Goal: Transaction & Acquisition: Purchase product/service

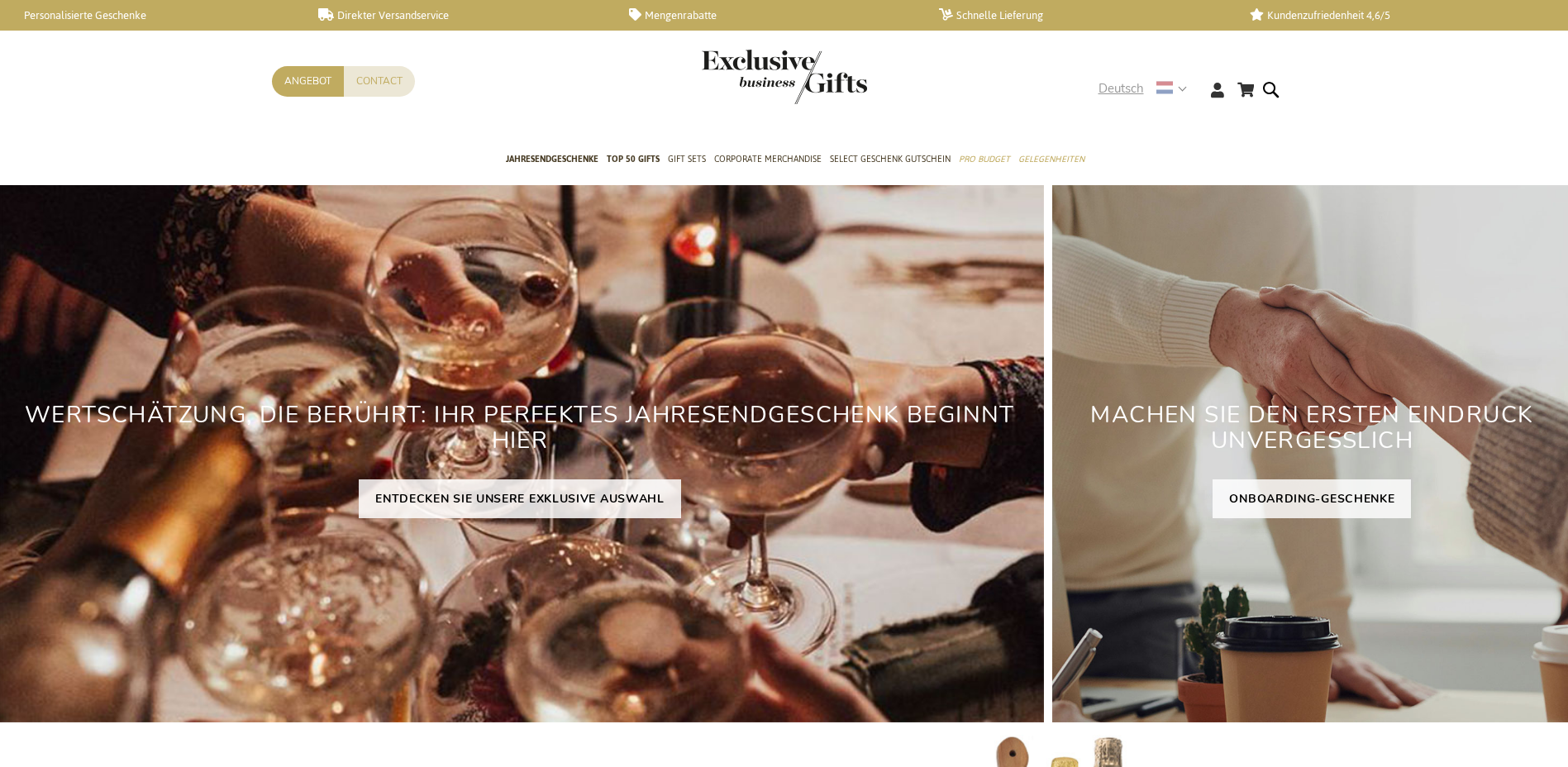
click at [1187, 87] on div "Deutsch" at bounding box center [1148, 88] width 99 height 19
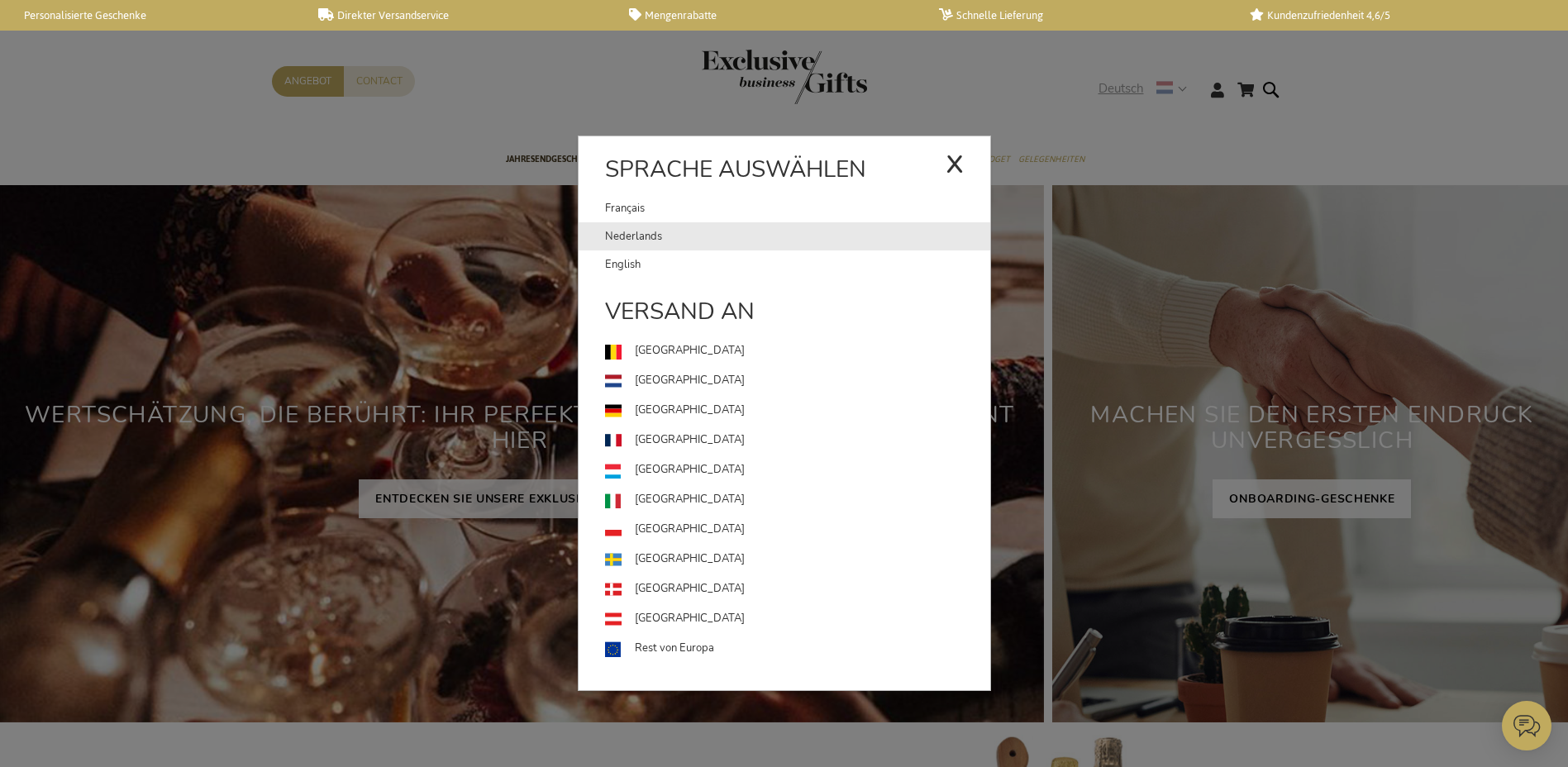
click at [632, 235] on link "Nederlands" at bounding box center [798, 237] width 385 height 28
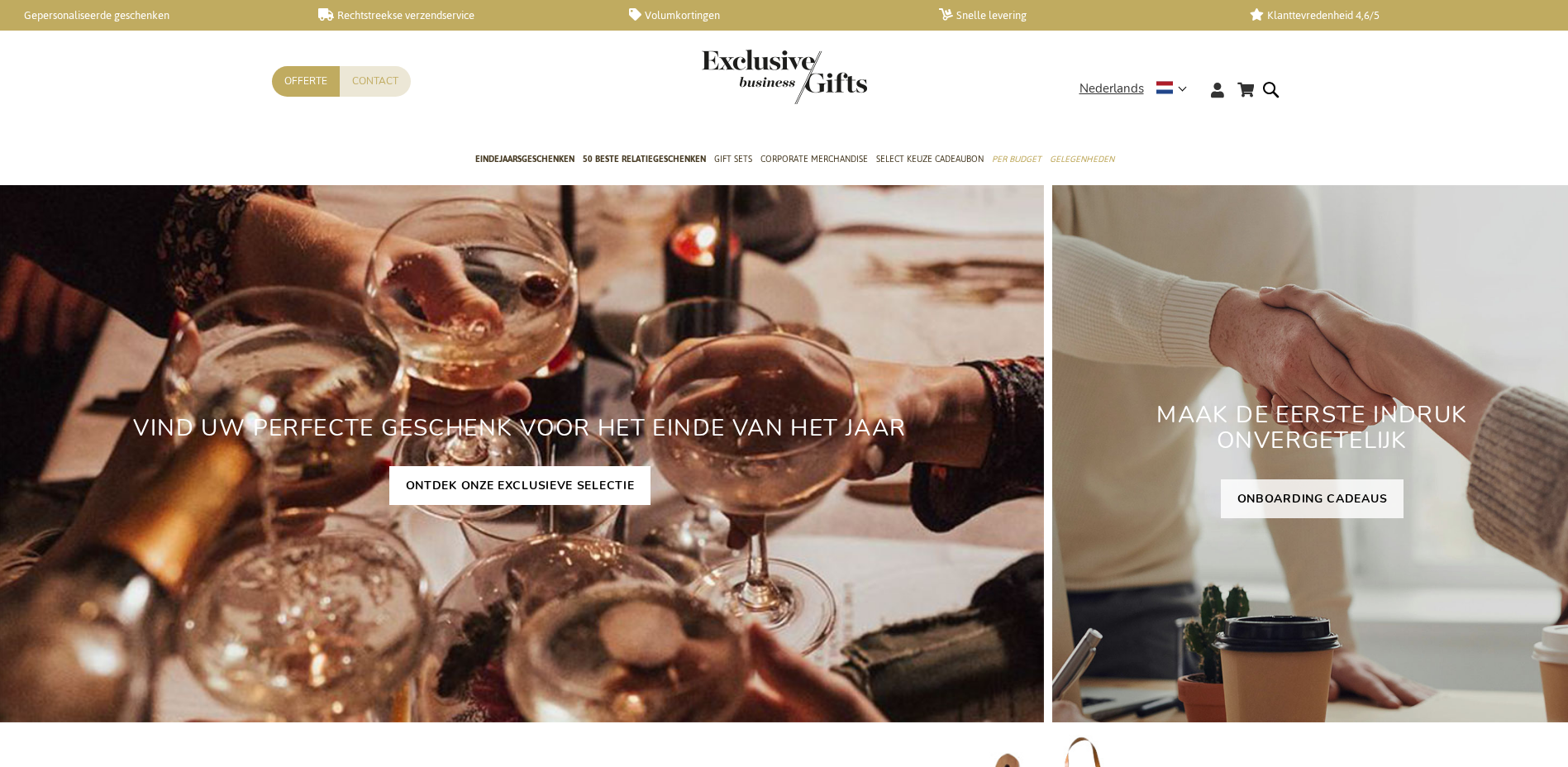
click at [556, 484] on link "ONTDEK ONZE EXCLUSIEVE SELECTIE" at bounding box center [520, 485] width 262 height 39
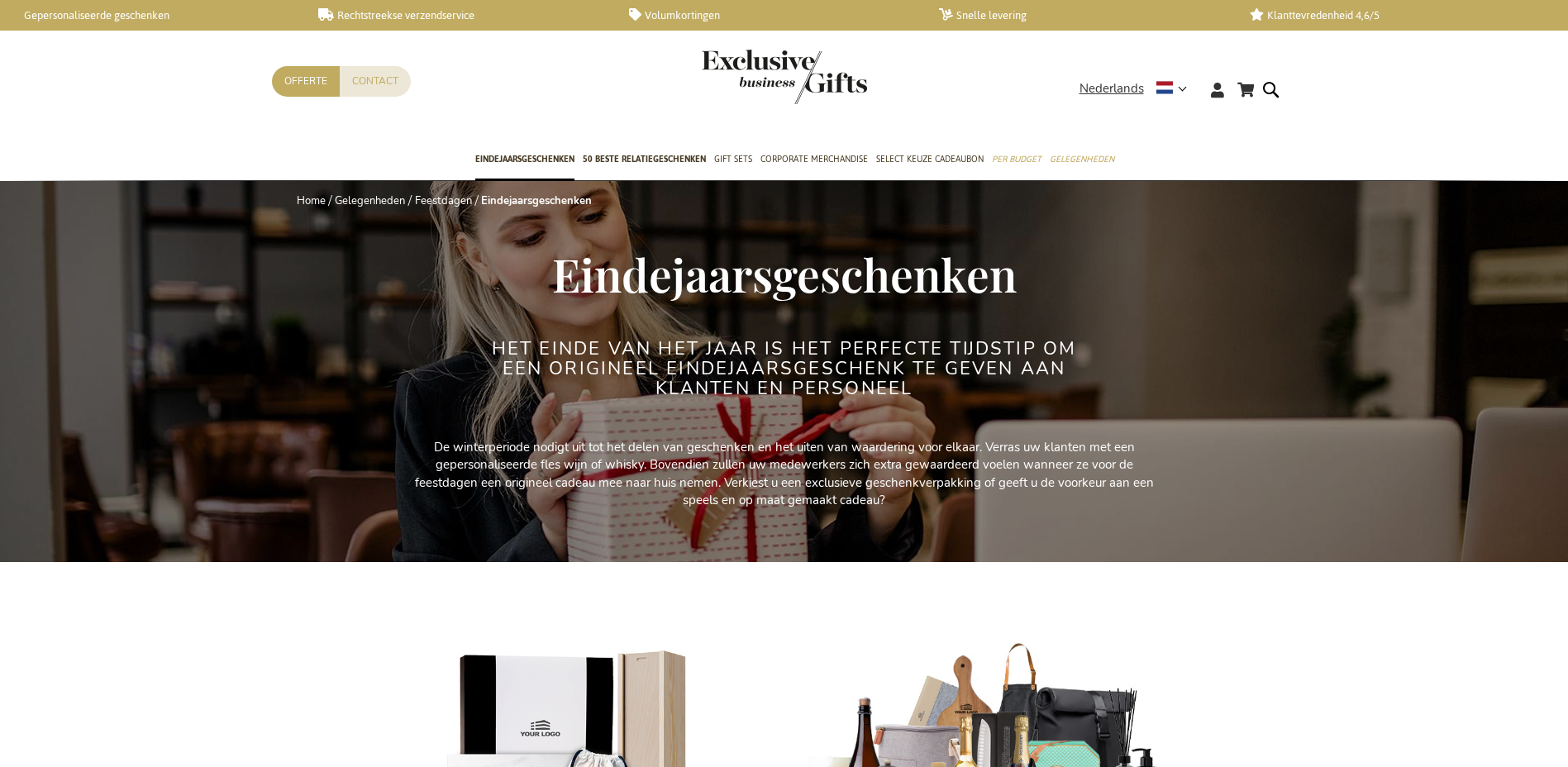
click at [1033, 394] on h2 "Het einde van het jaar is het perfecte tijdstip om een origineel eindejaarsgesc…" at bounding box center [784, 368] width 620 height 60
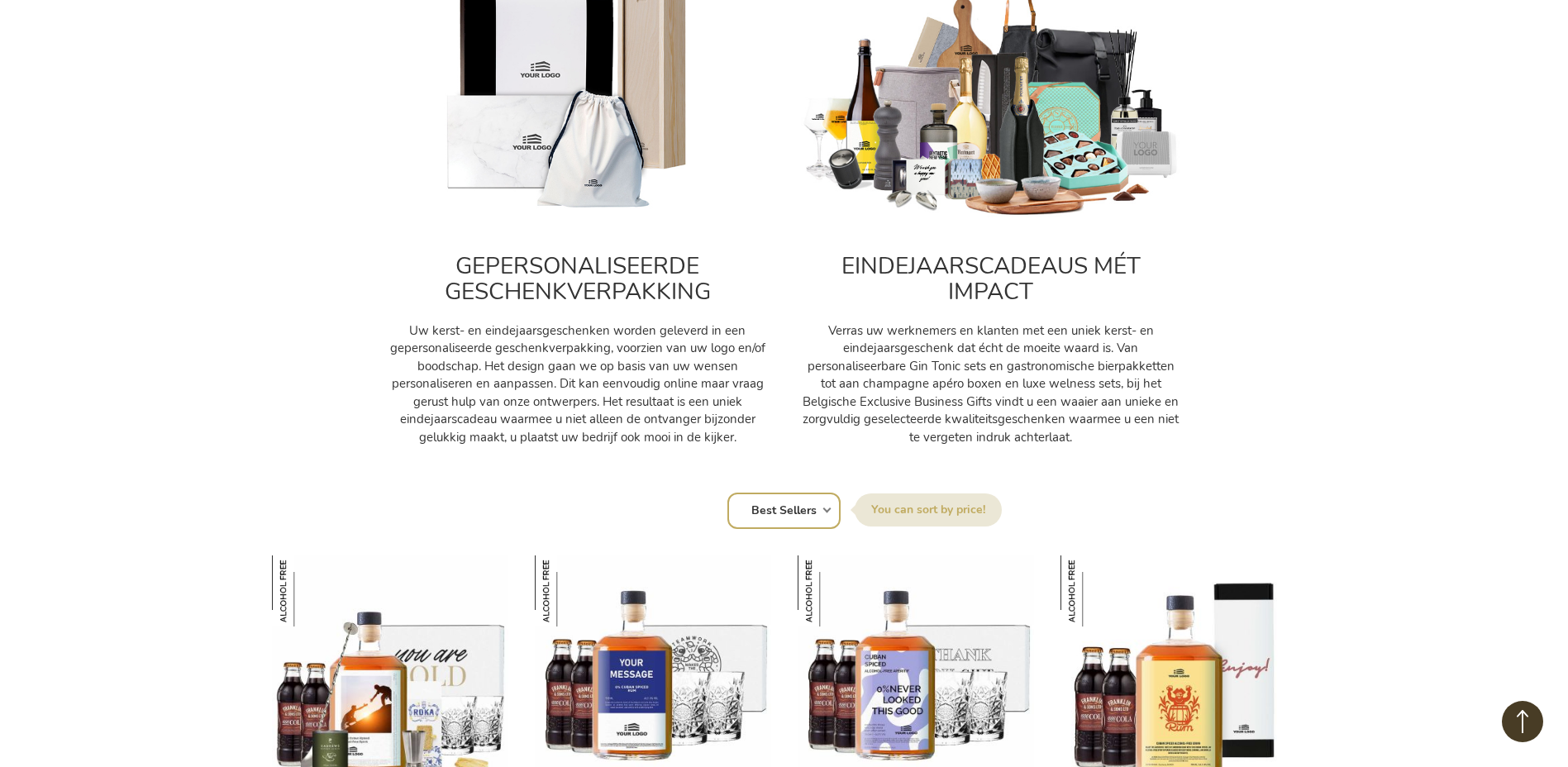
scroll to position [826, 0]
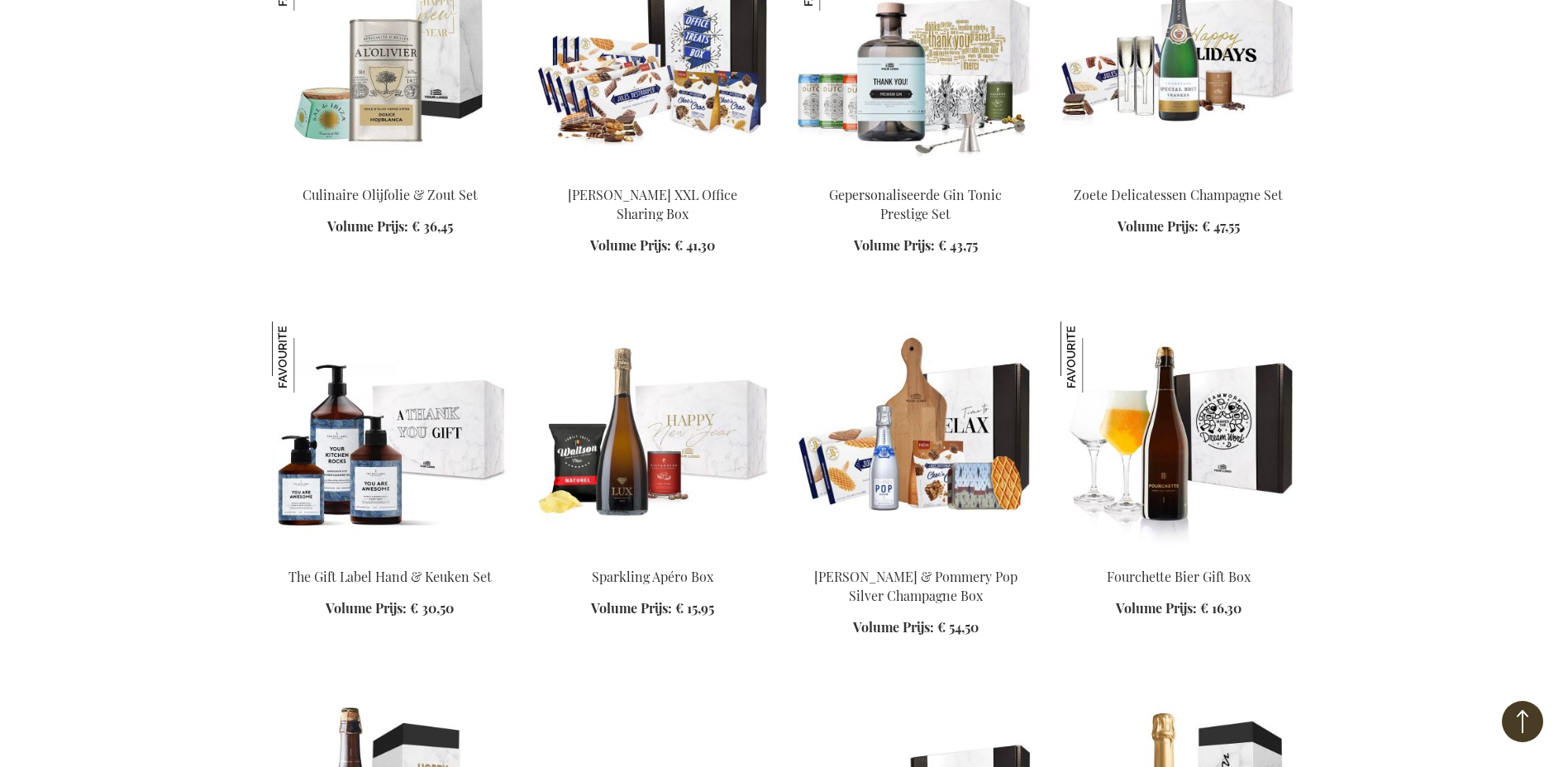
scroll to position [2975, 0]
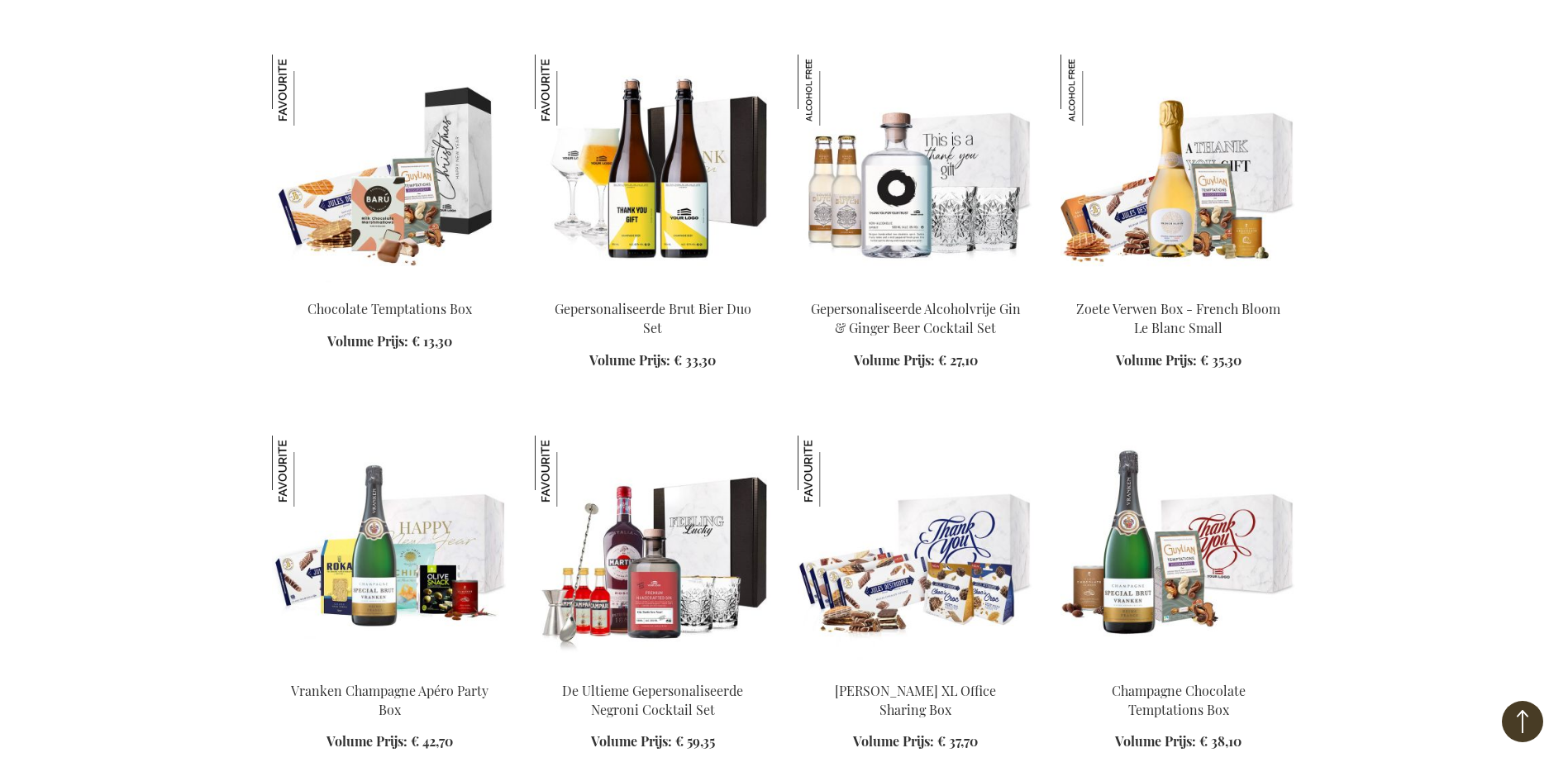
scroll to position [4380, 0]
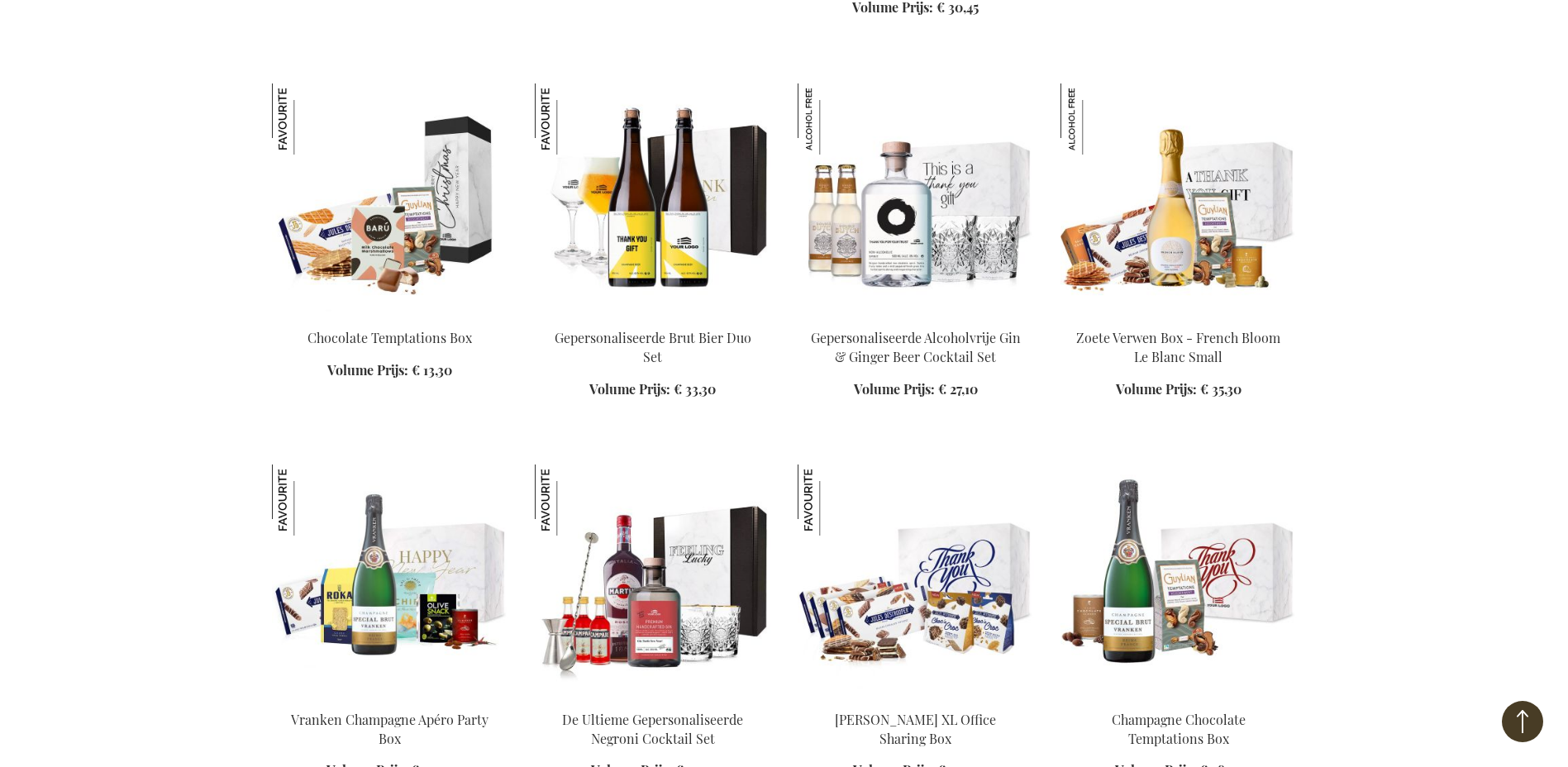
scroll to position [4214, 0]
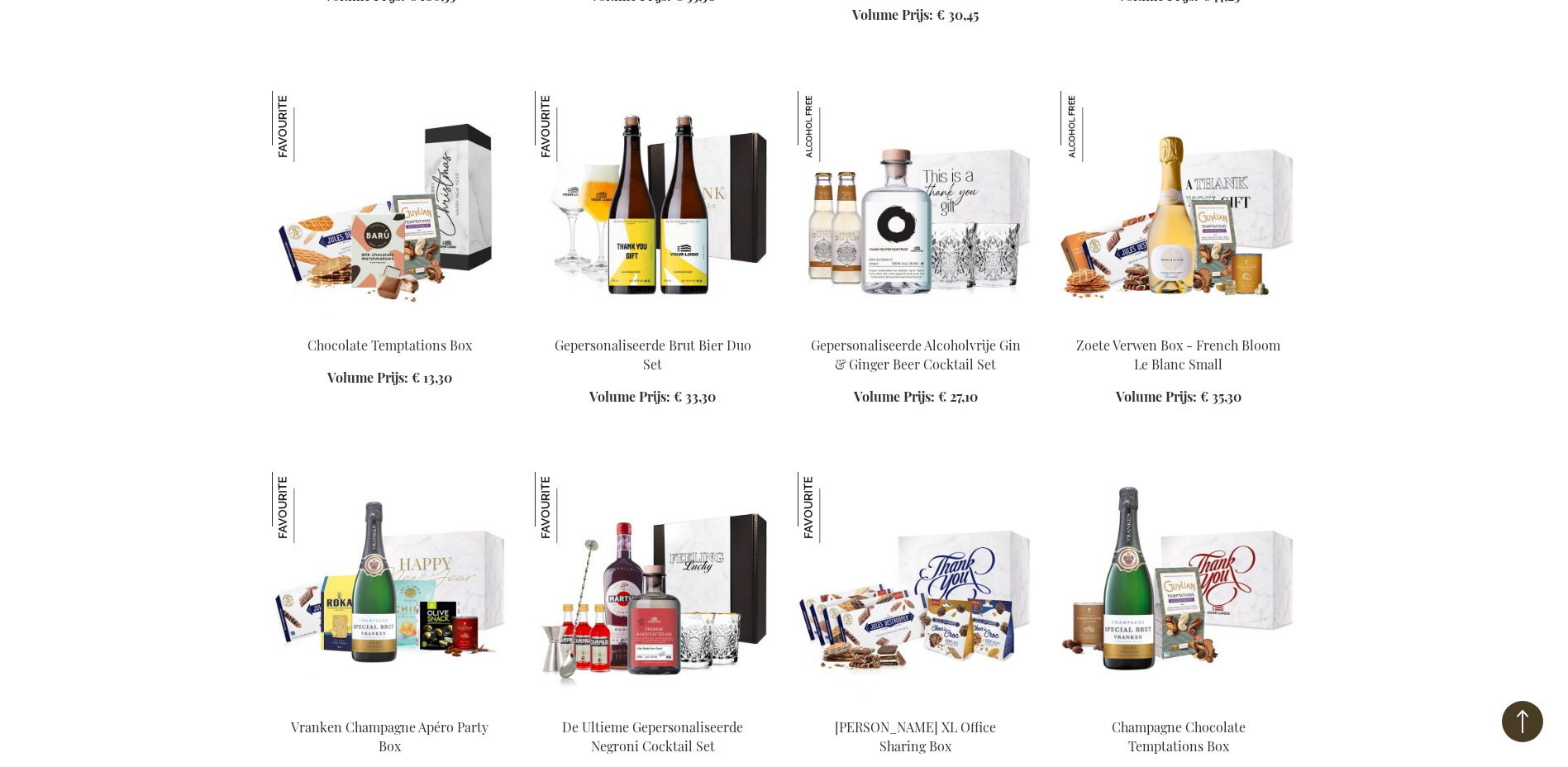
click at [399, 219] on img at bounding box center [390, 207] width 237 height 232
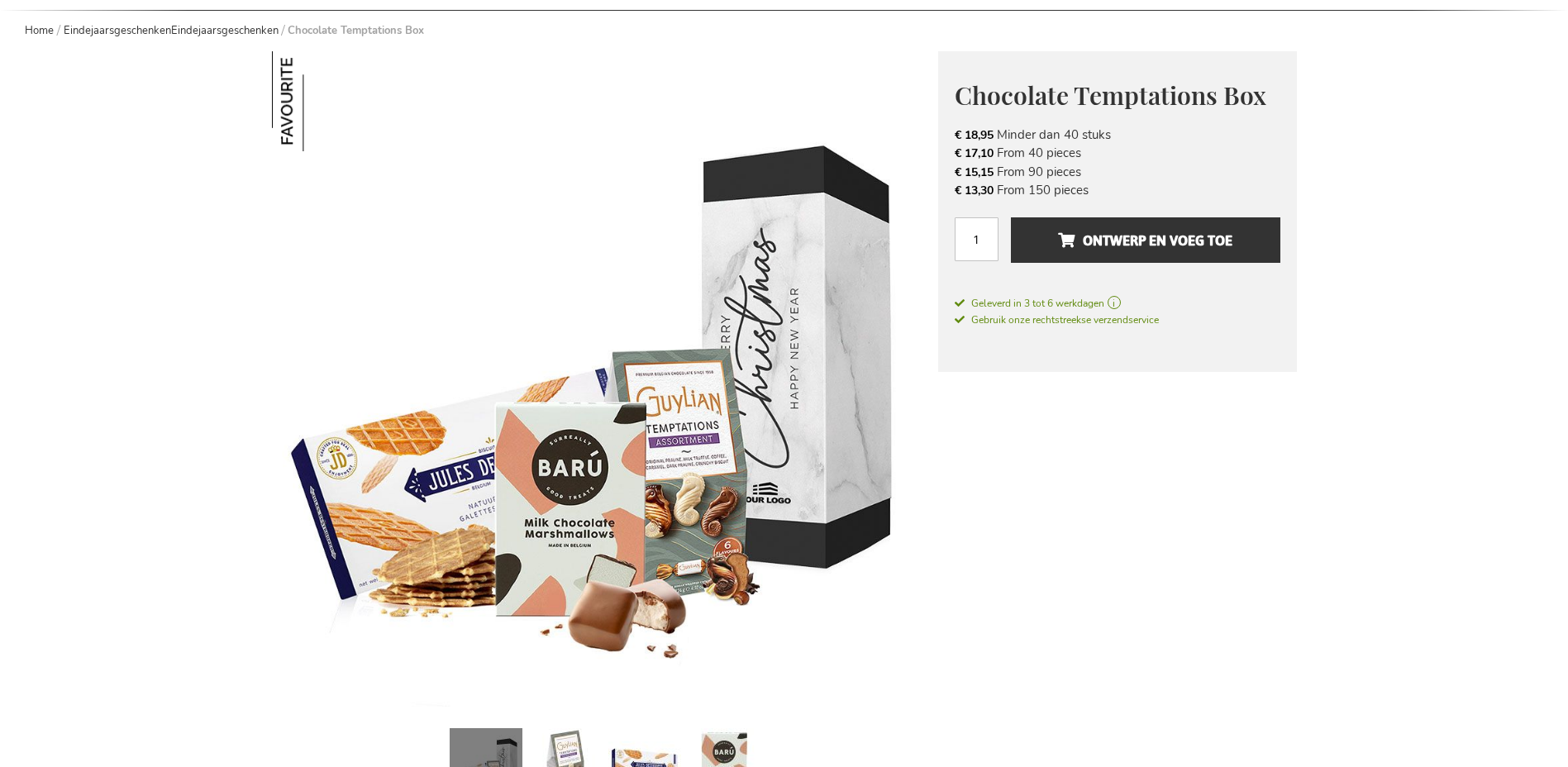
scroll to position [165, 0]
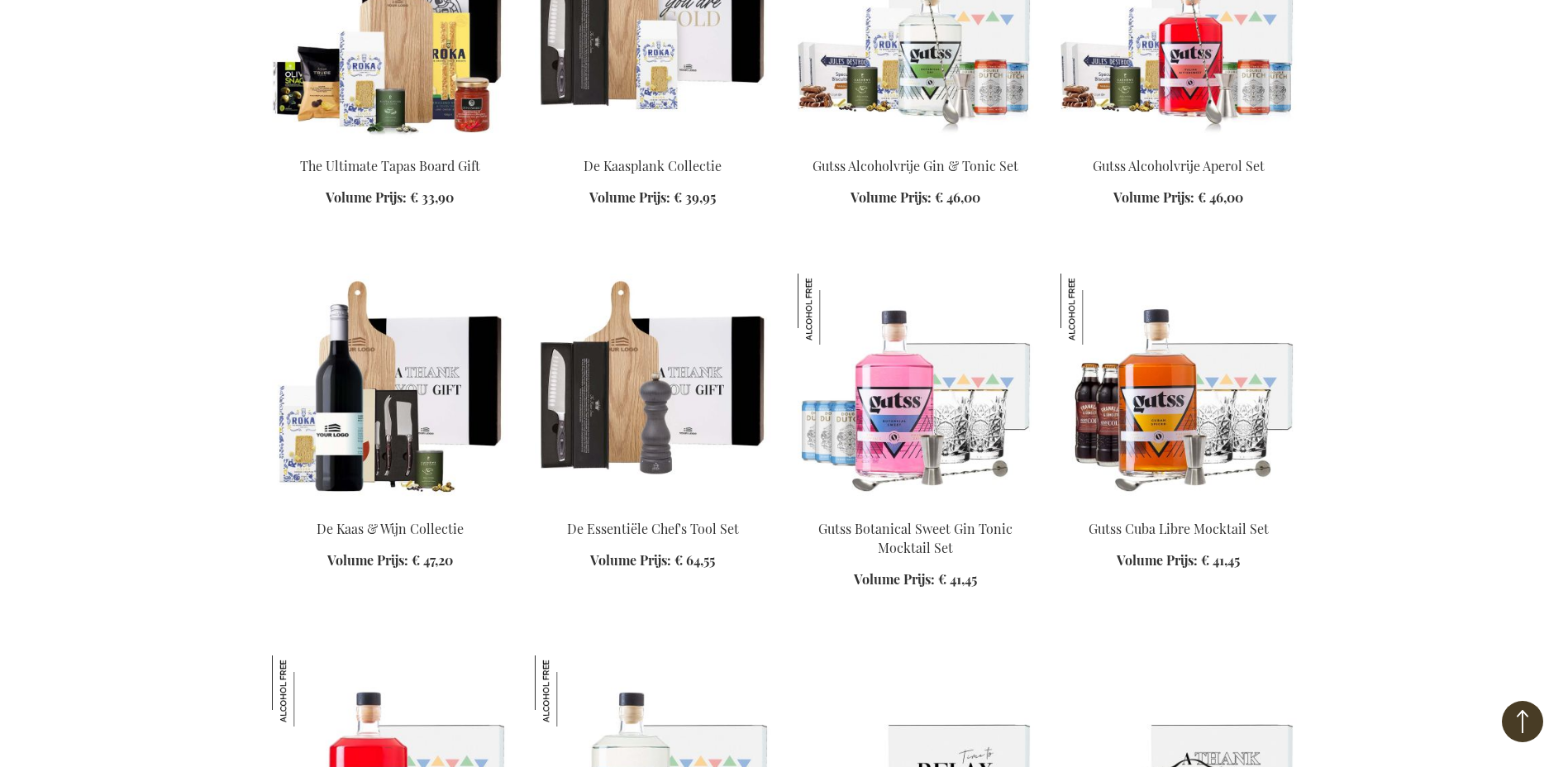
scroll to position [4961, 0]
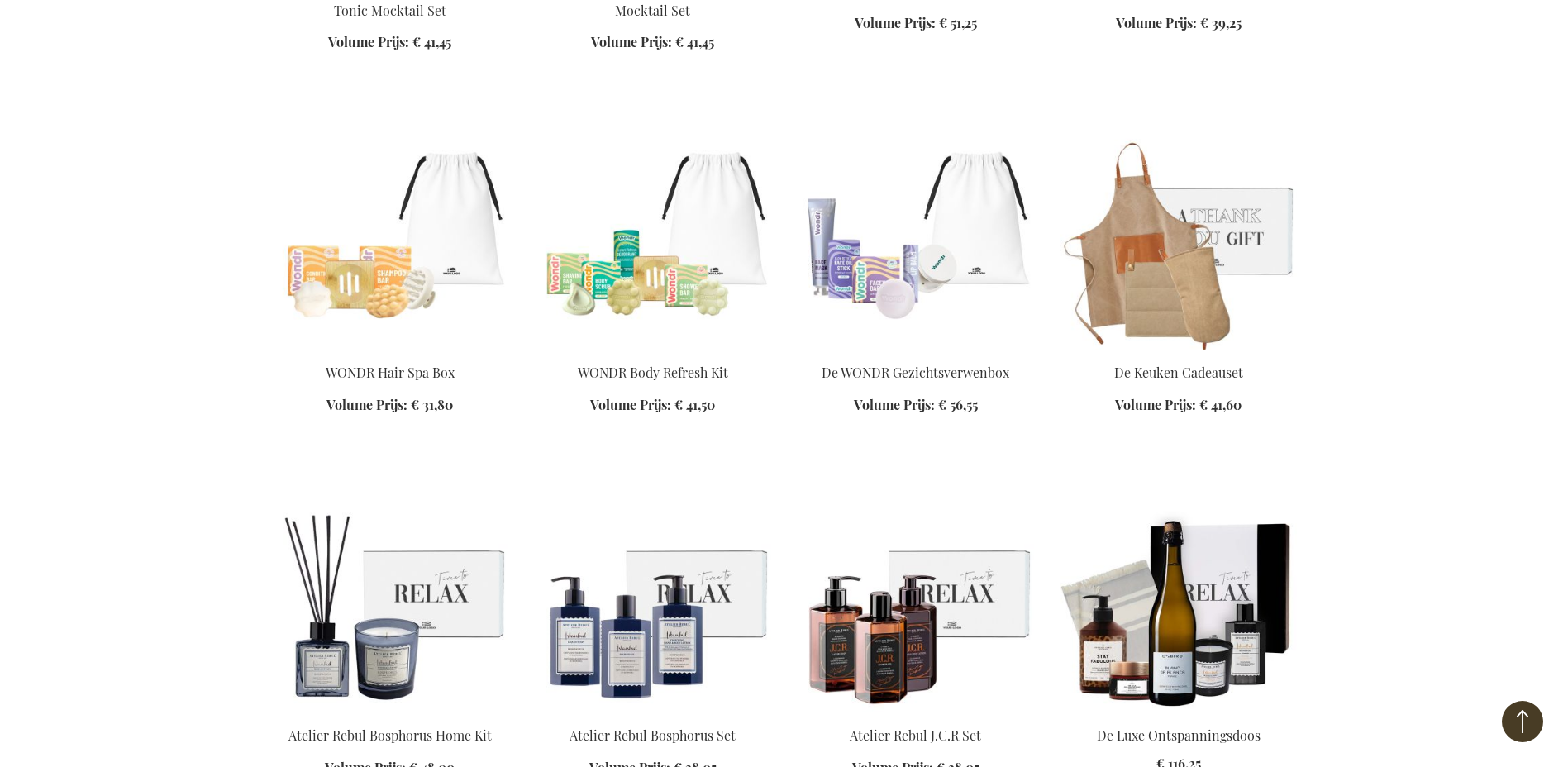
scroll to position [6035, 0]
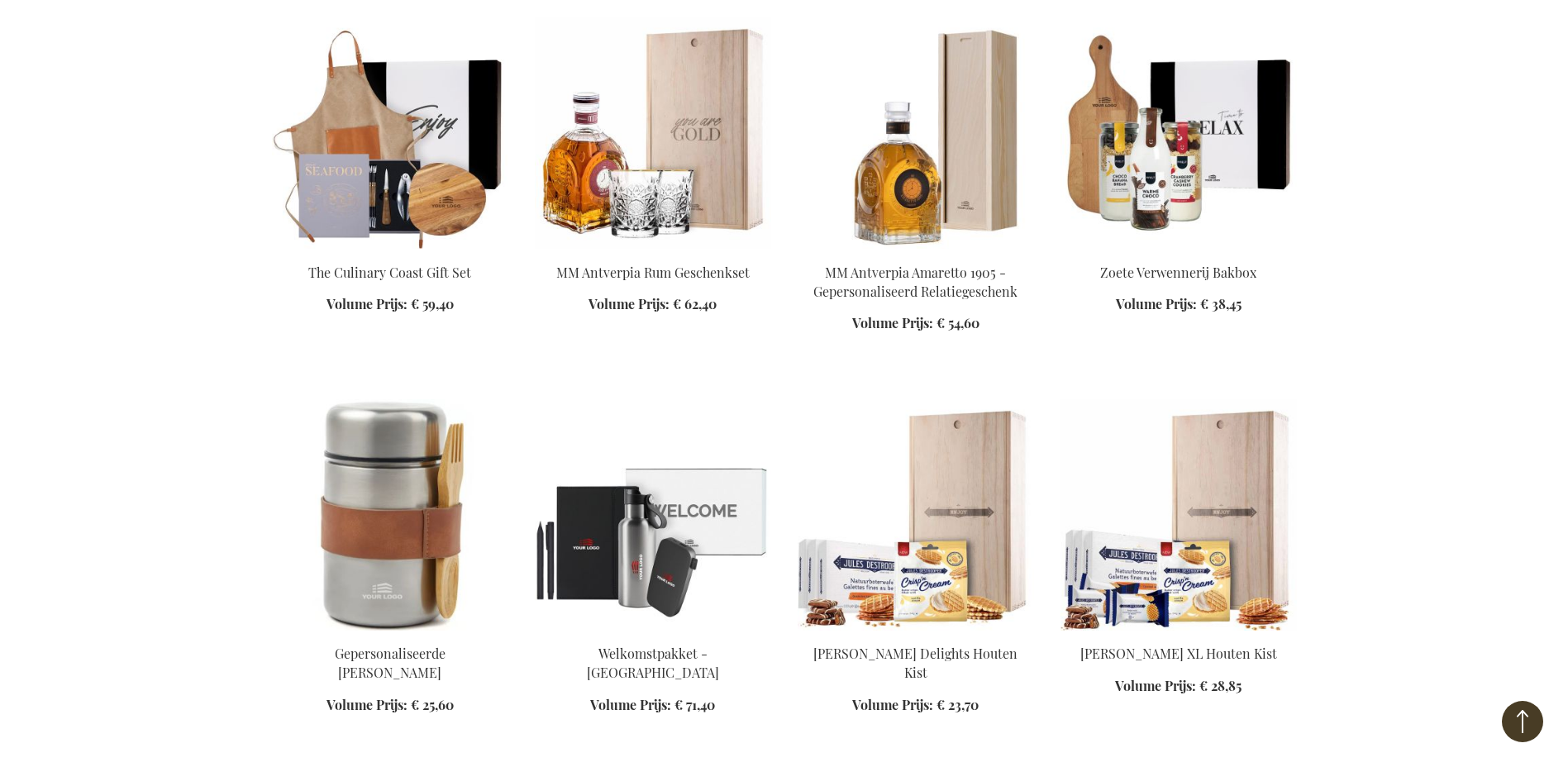
scroll to position [7853, 0]
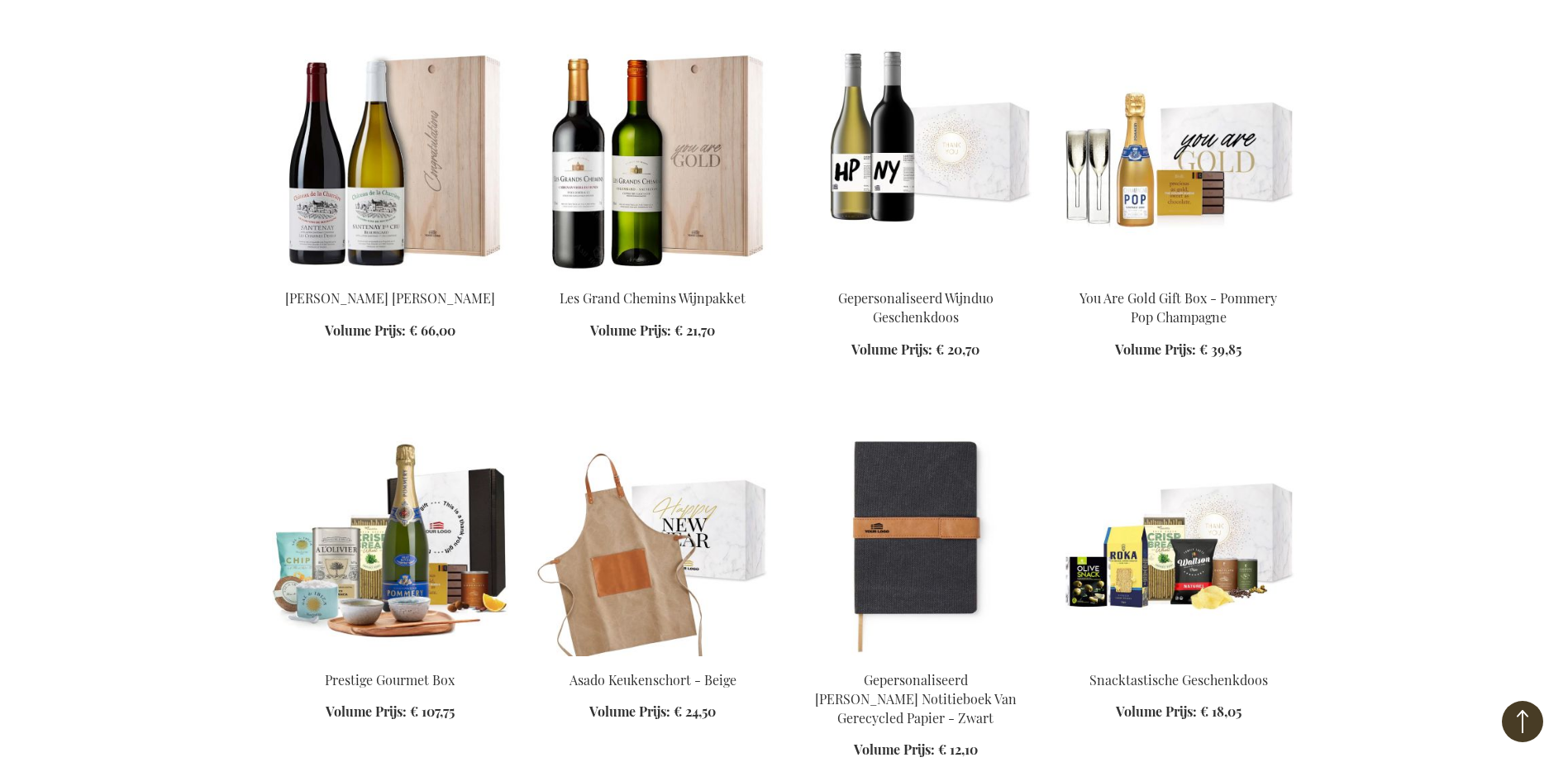
scroll to position [9011, 0]
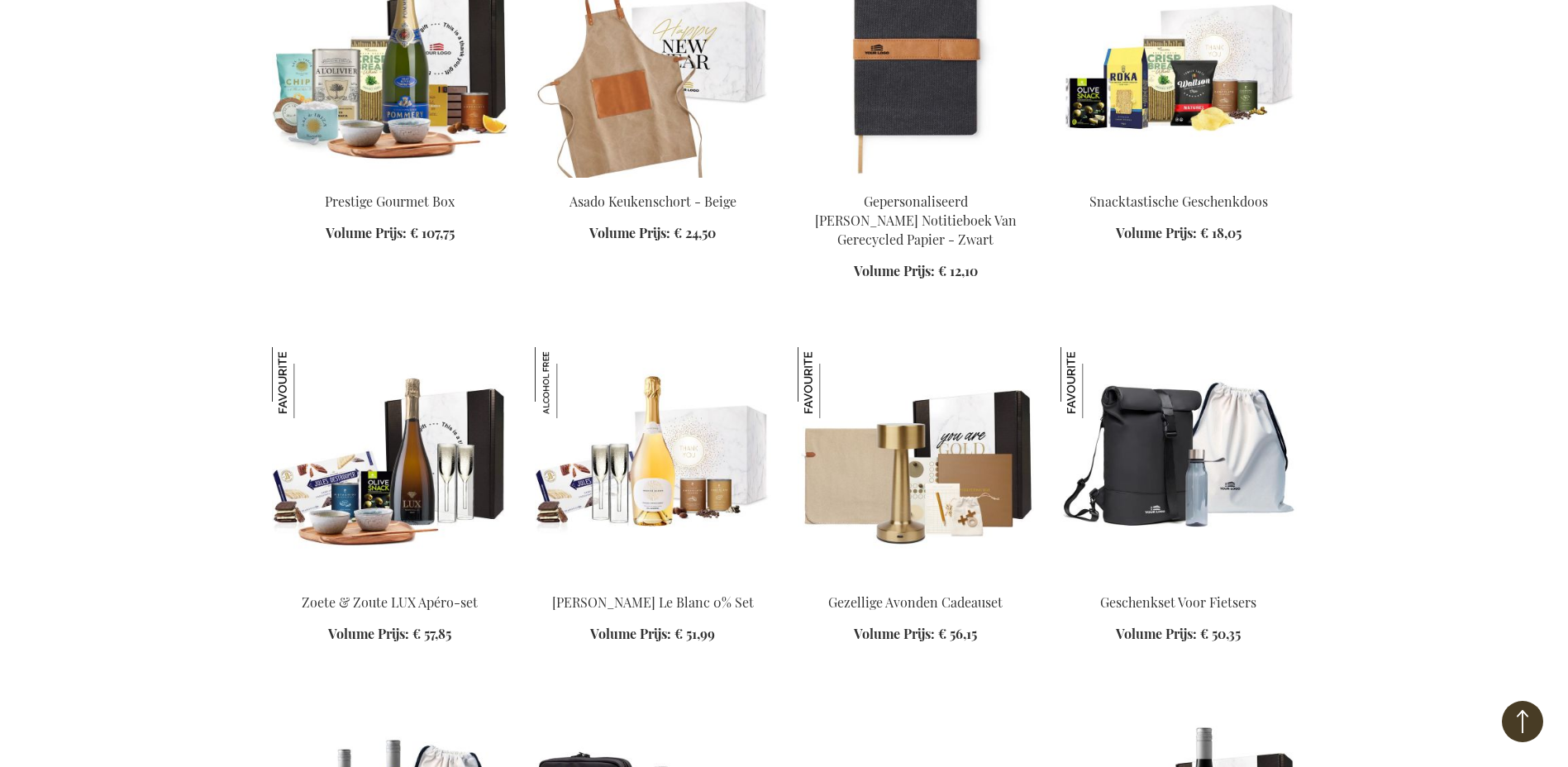
scroll to position [9507, 0]
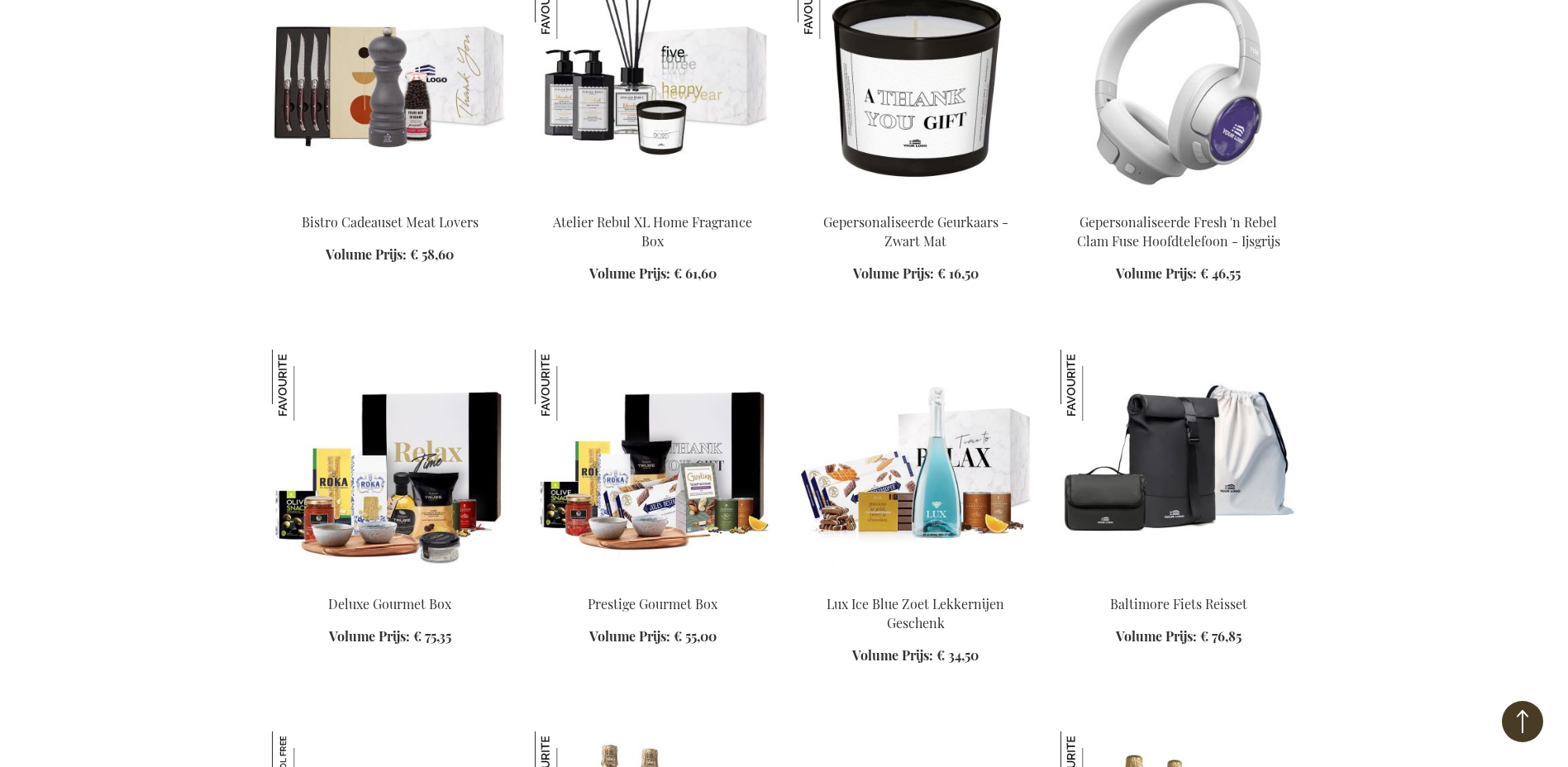
scroll to position [10663, 0]
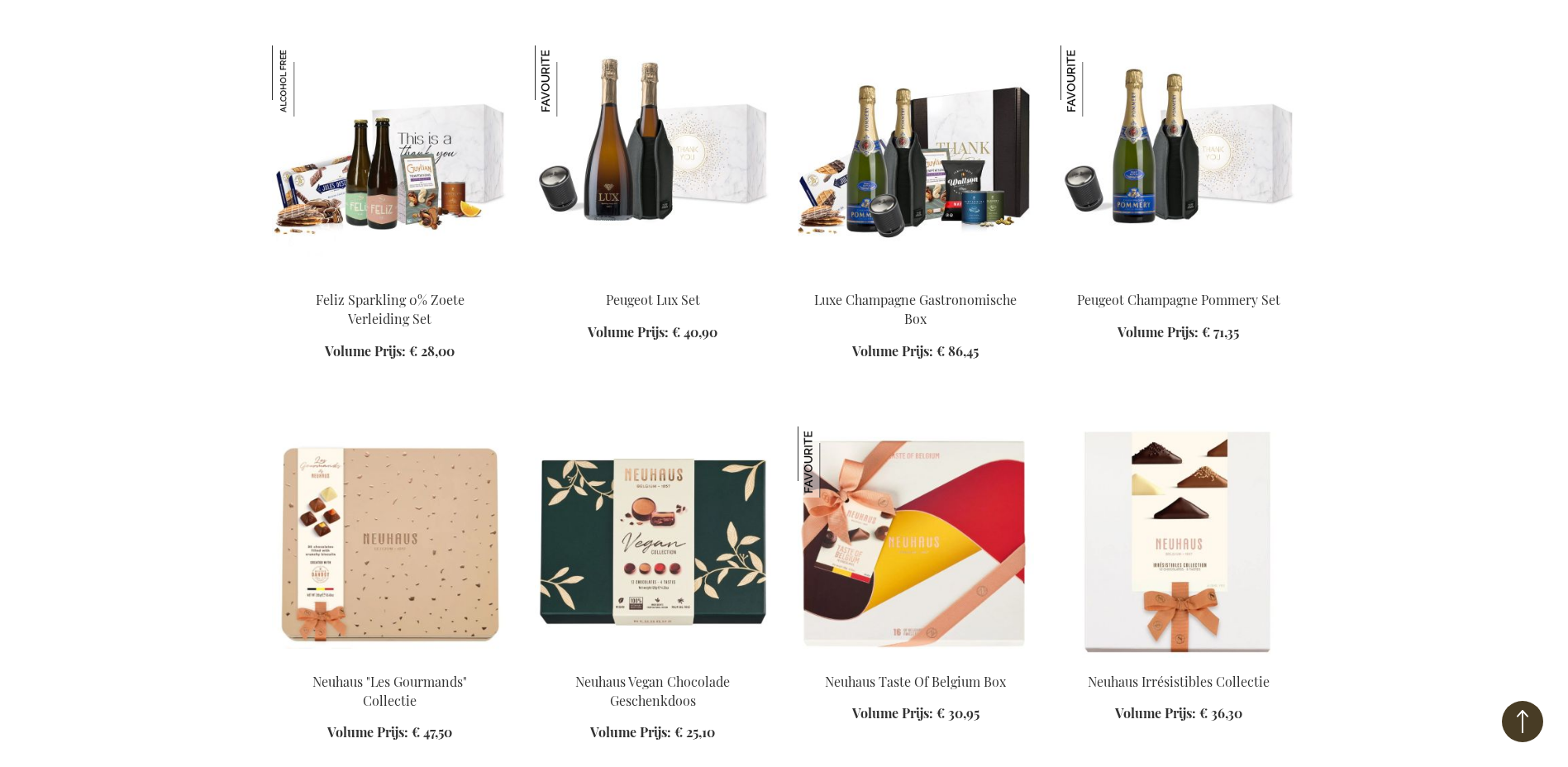
scroll to position [11324, 0]
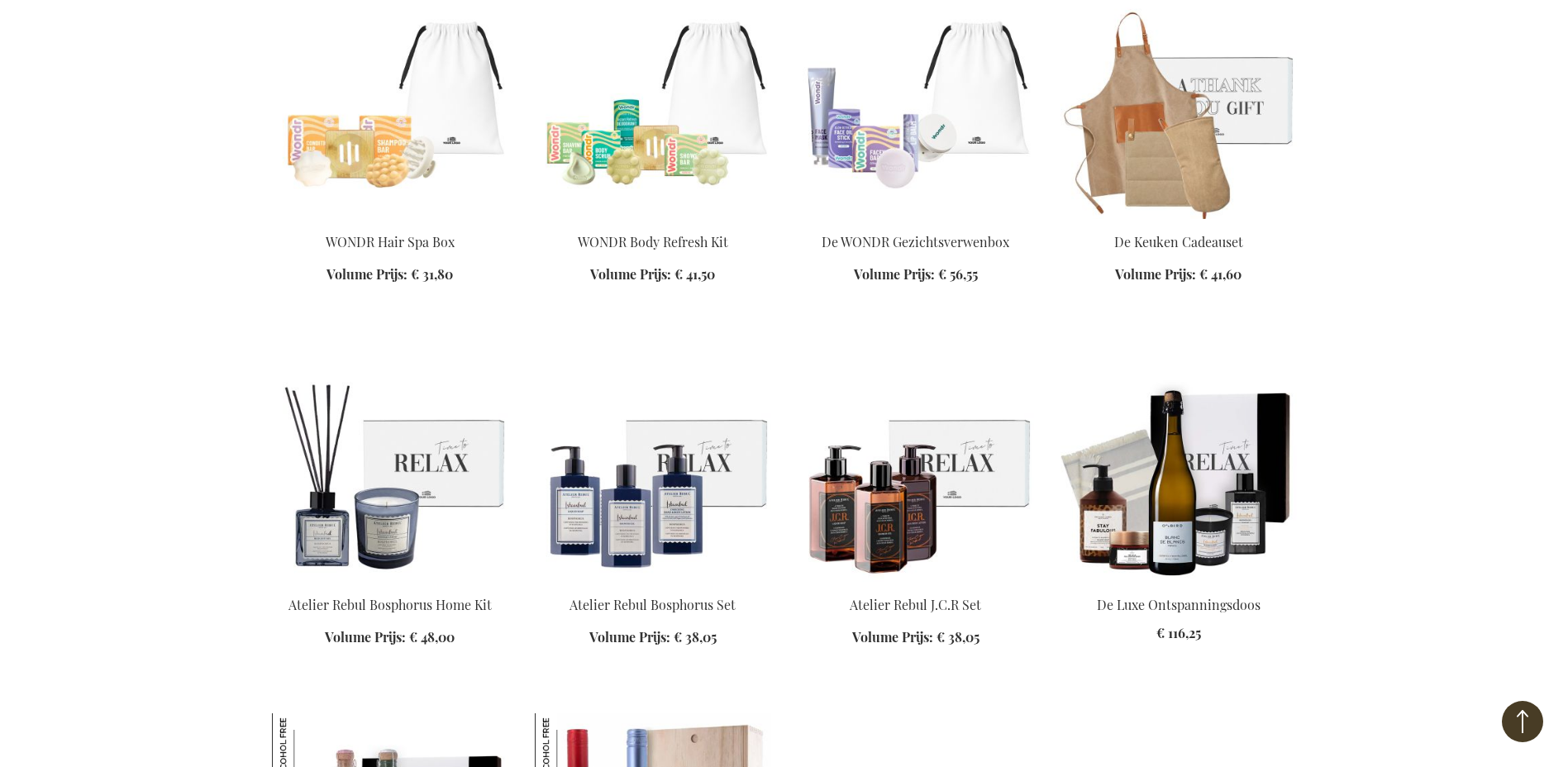
scroll to position [5870, 0]
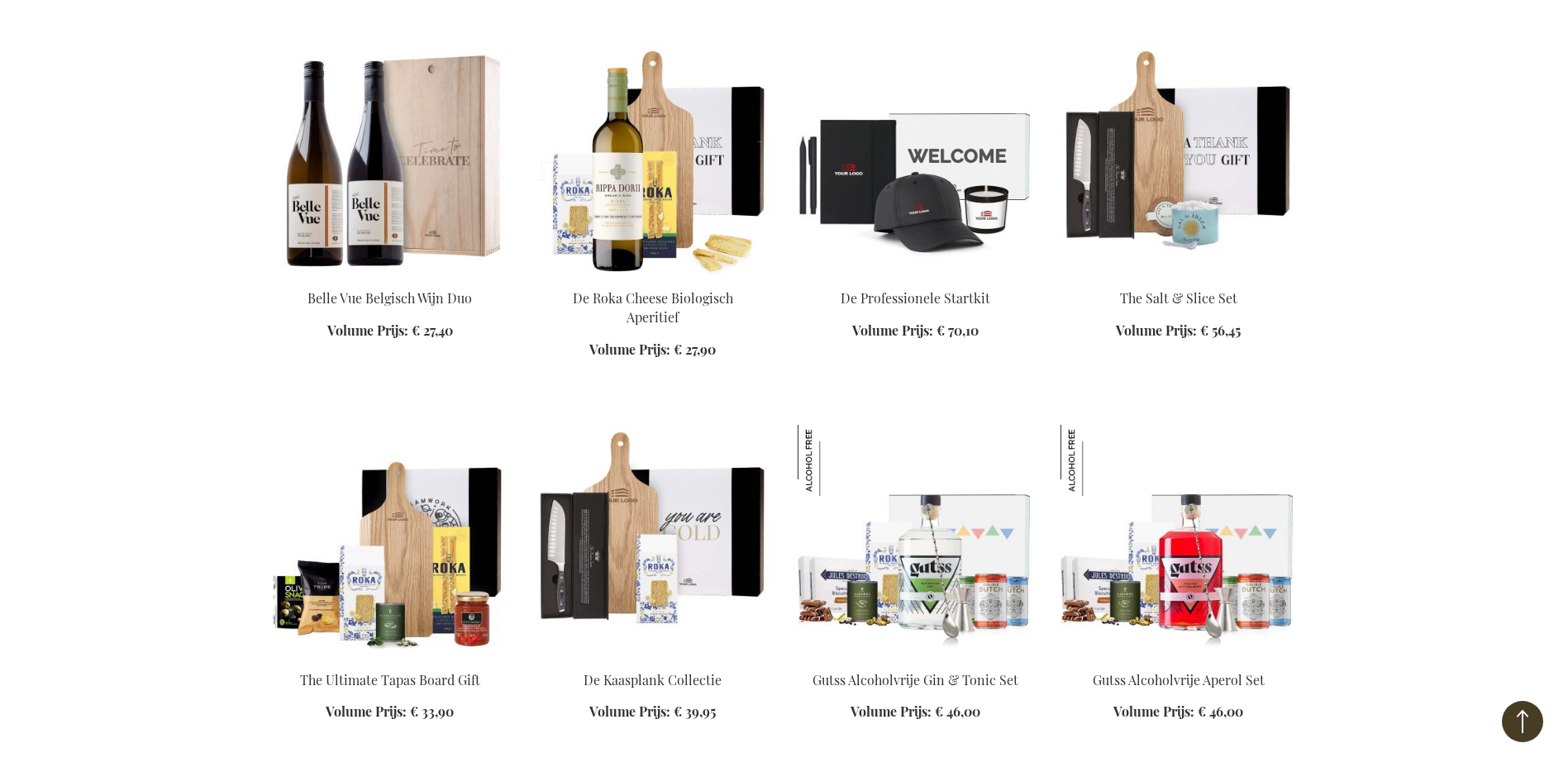
scroll to position [4300, 0]
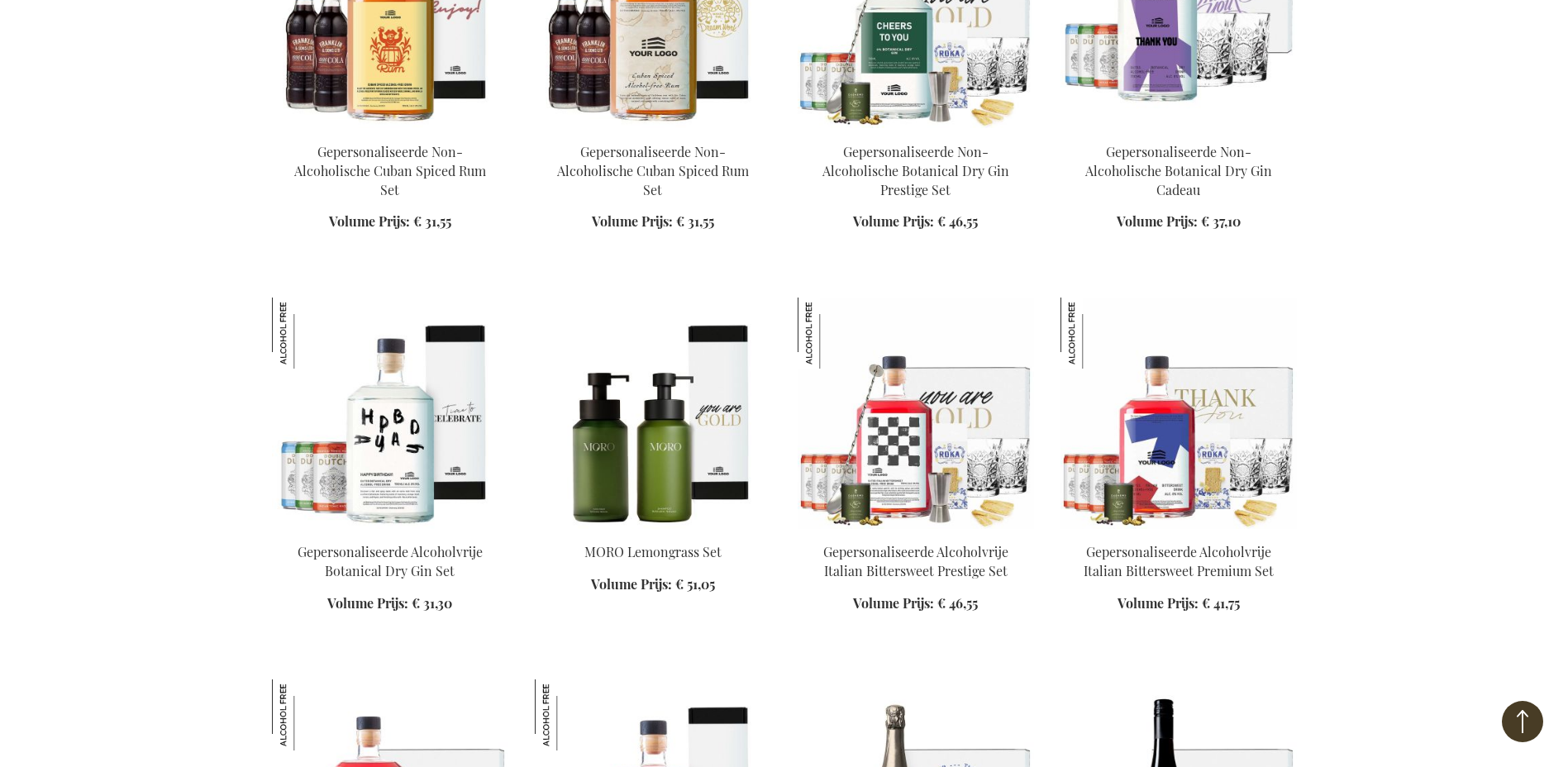
scroll to position [3060, 0]
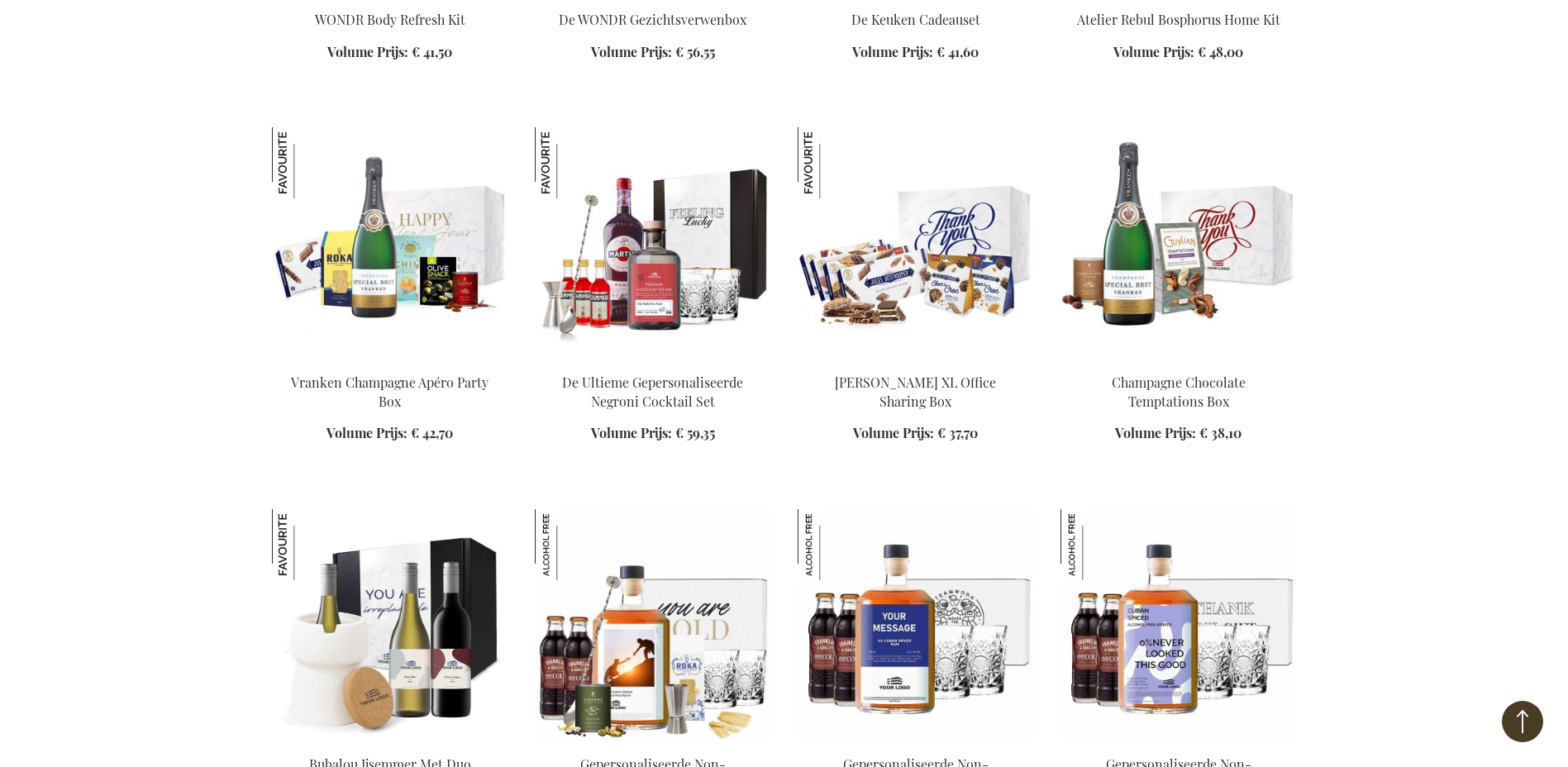
scroll to position [2317, 0]
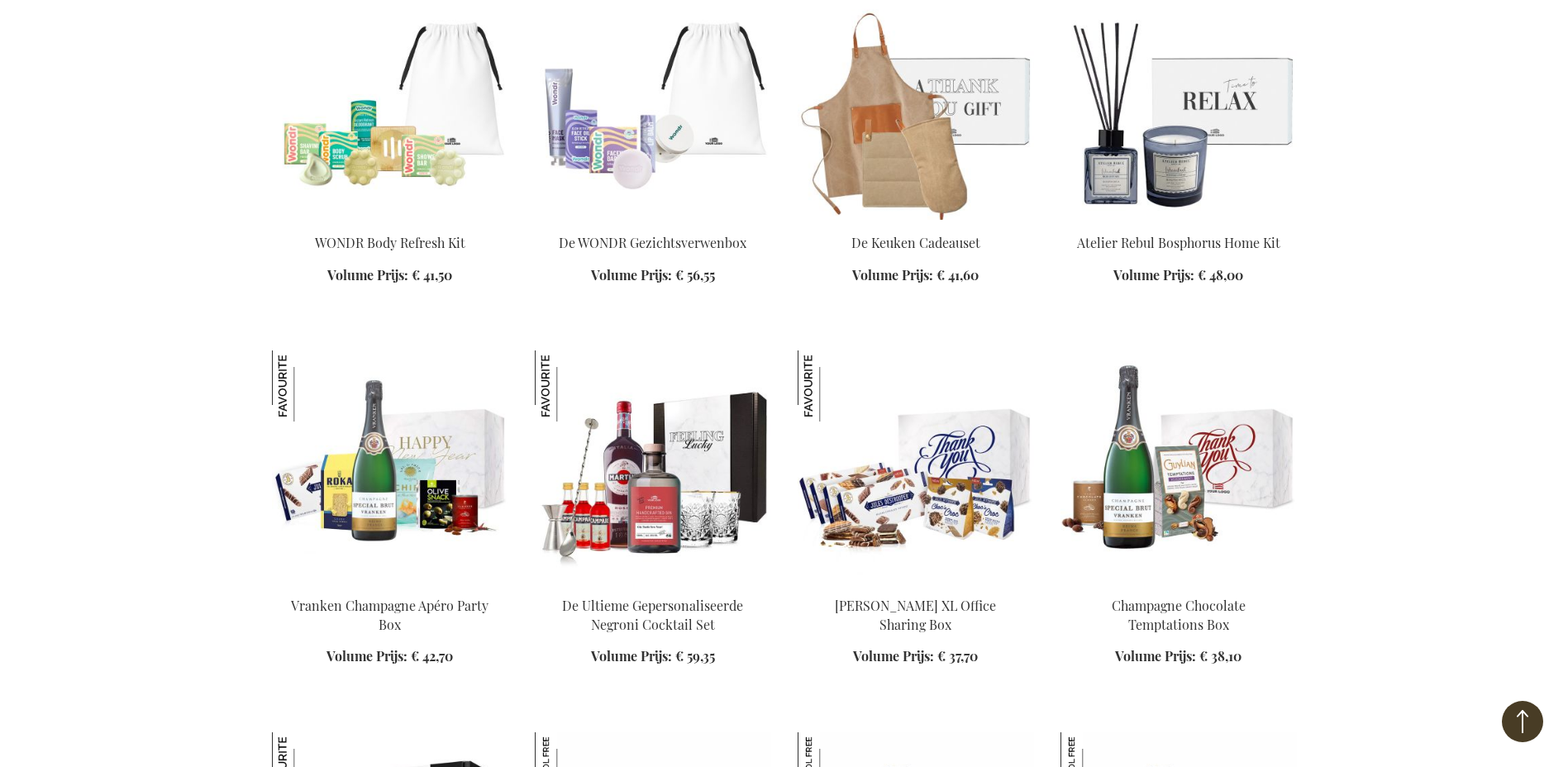
scroll to position [1821, 0]
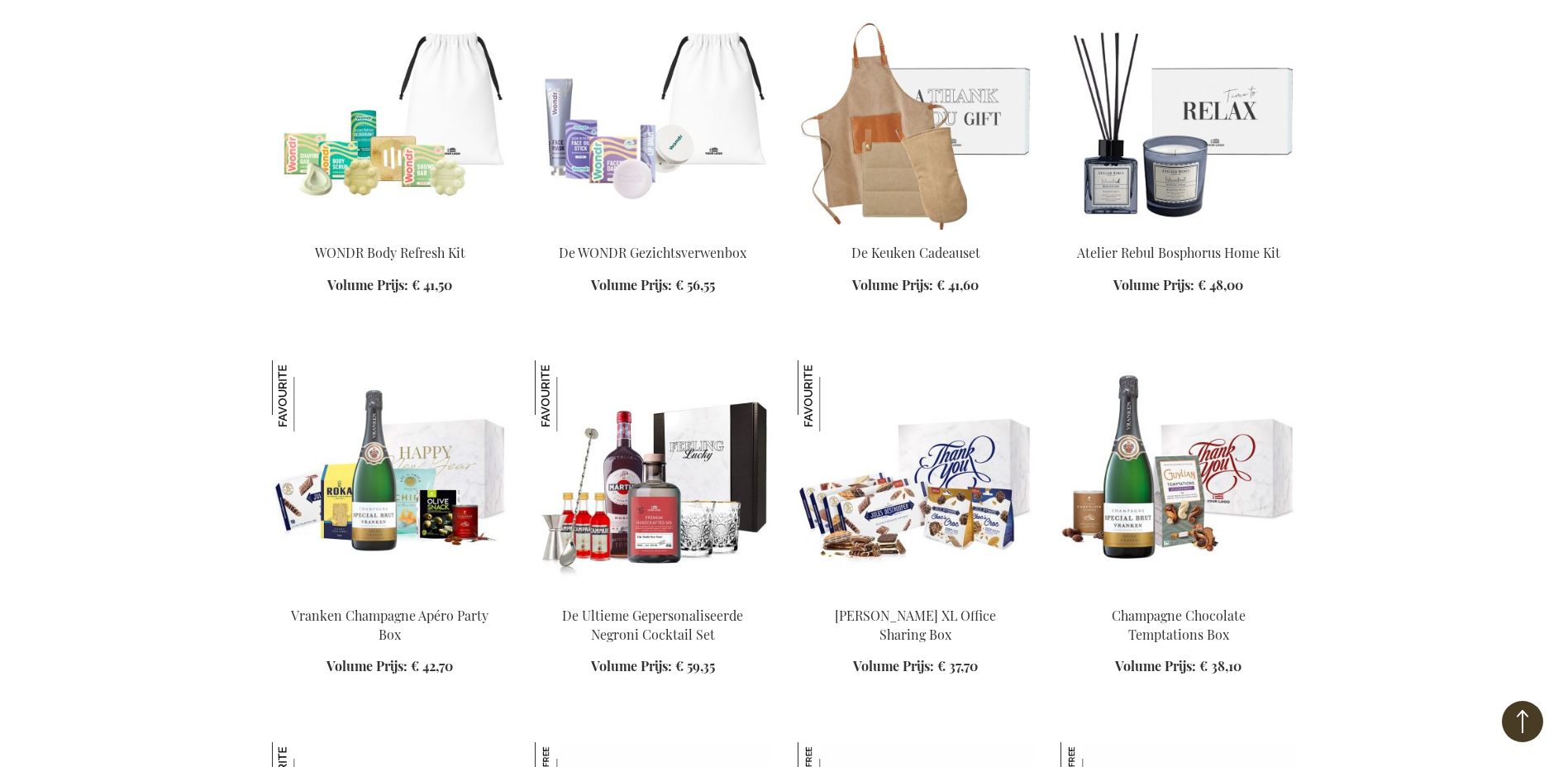
scroll to position [2399, 0]
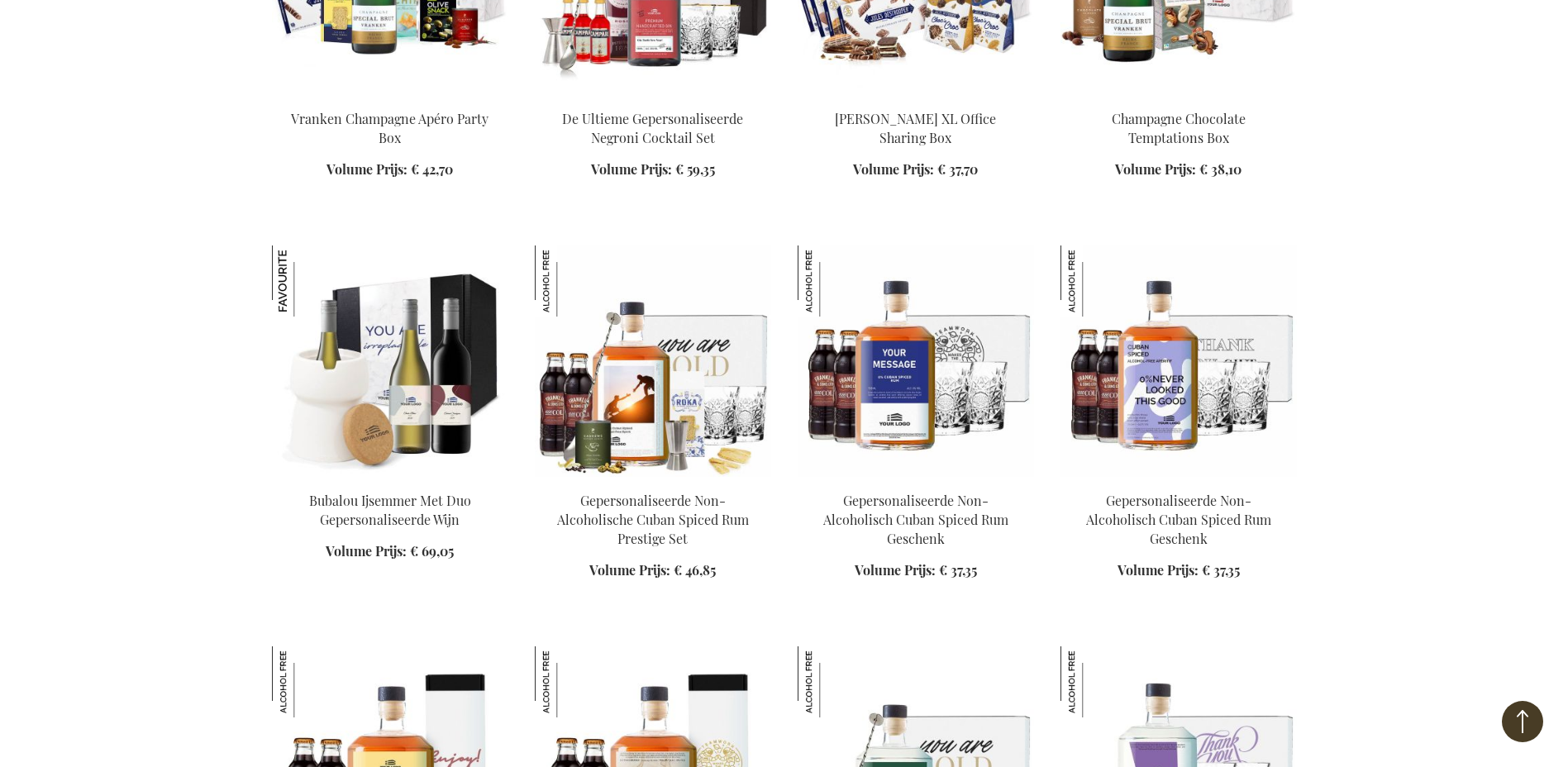
scroll to position [2317, 0]
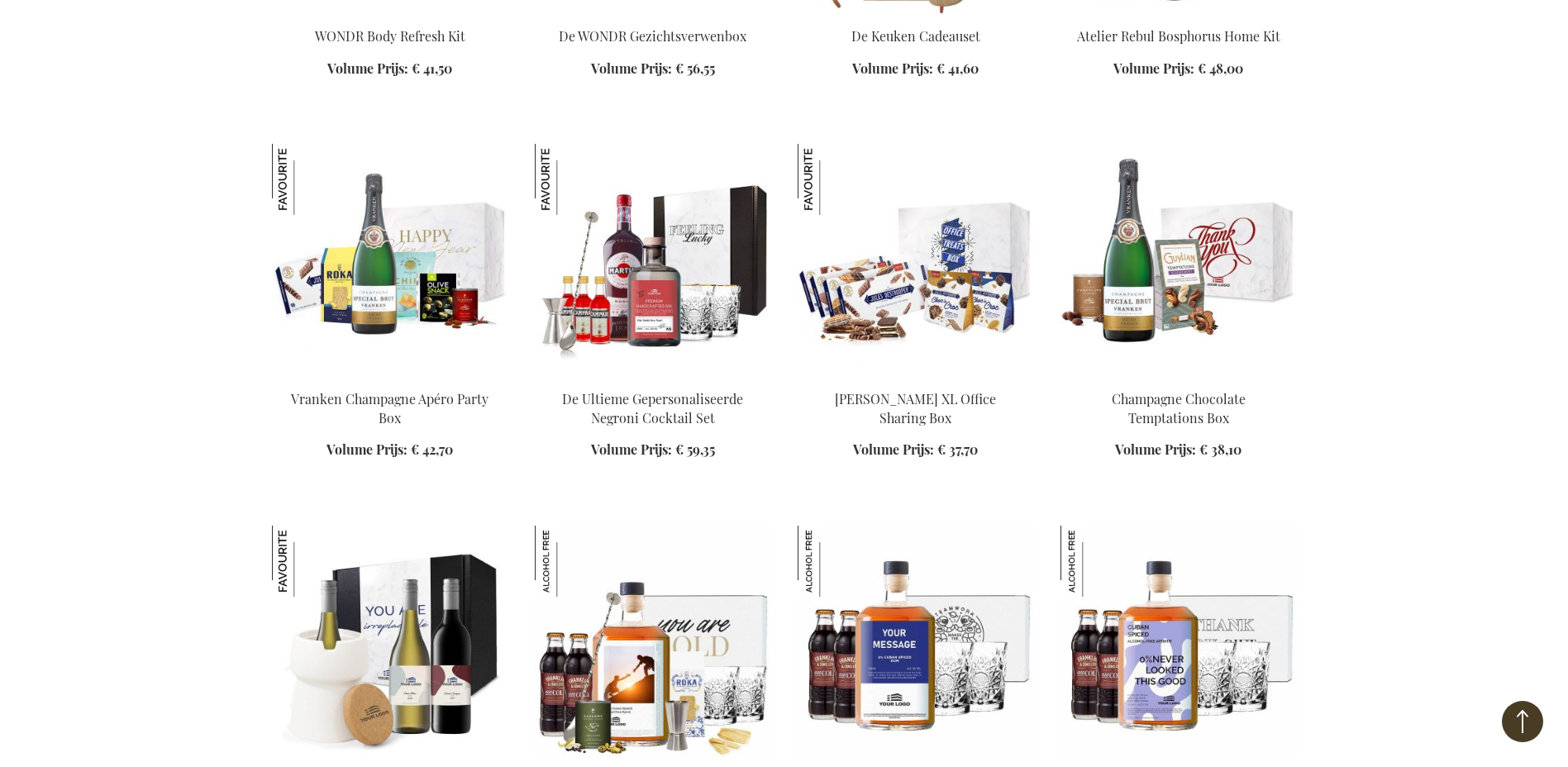
click at [882, 409] on div "In Winkelwagen" at bounding box center [917, 434] width 237 height 88
click at [880, 326] on img at bounding box center [917, 259] width 237 height 232
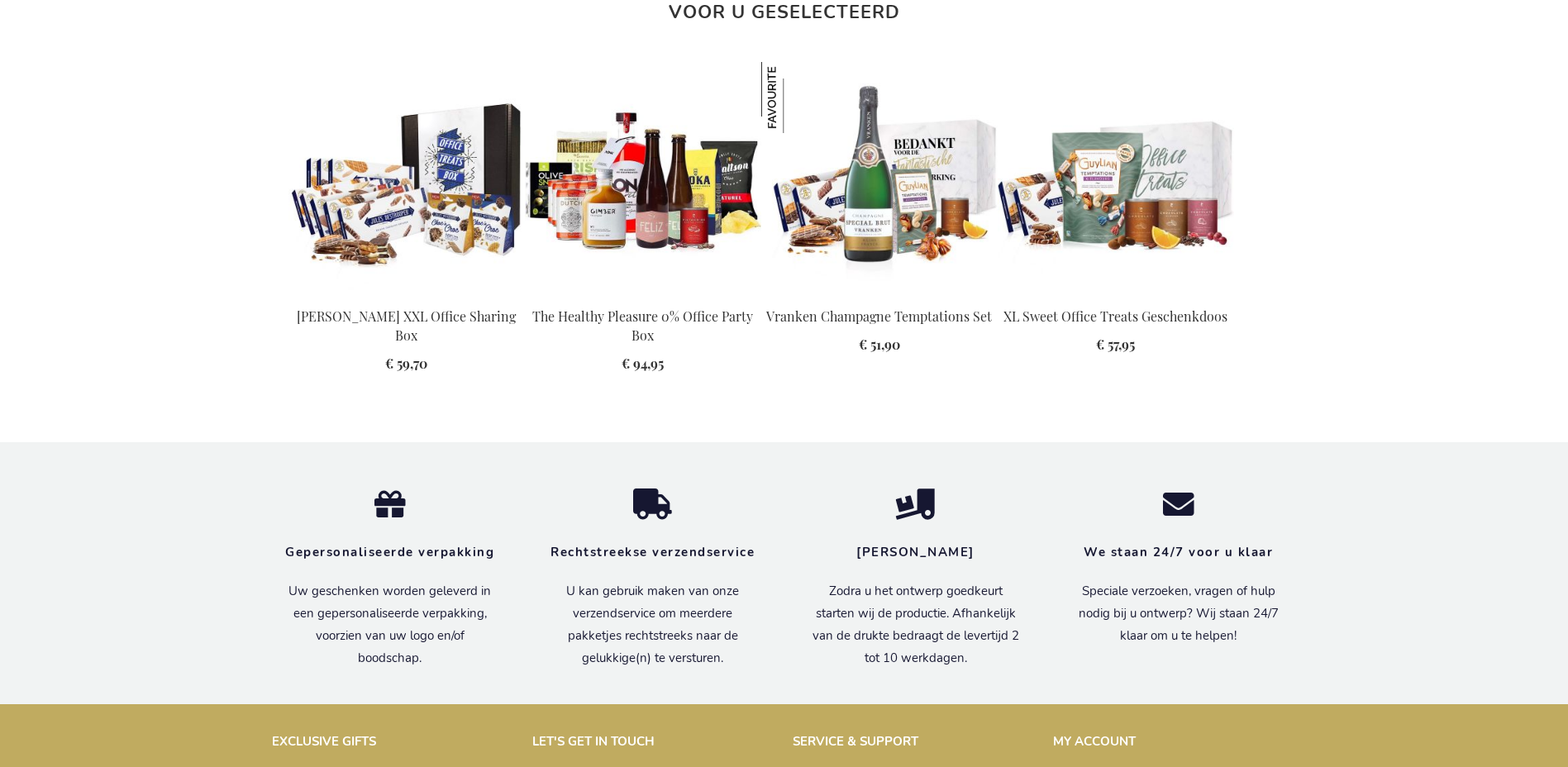
scroll to position [1901, 0]
click at [1081, 318] on link "XL Sweet Office Treats Geschenkdoos" at bounding box center [1115, 315] width 224 height 18
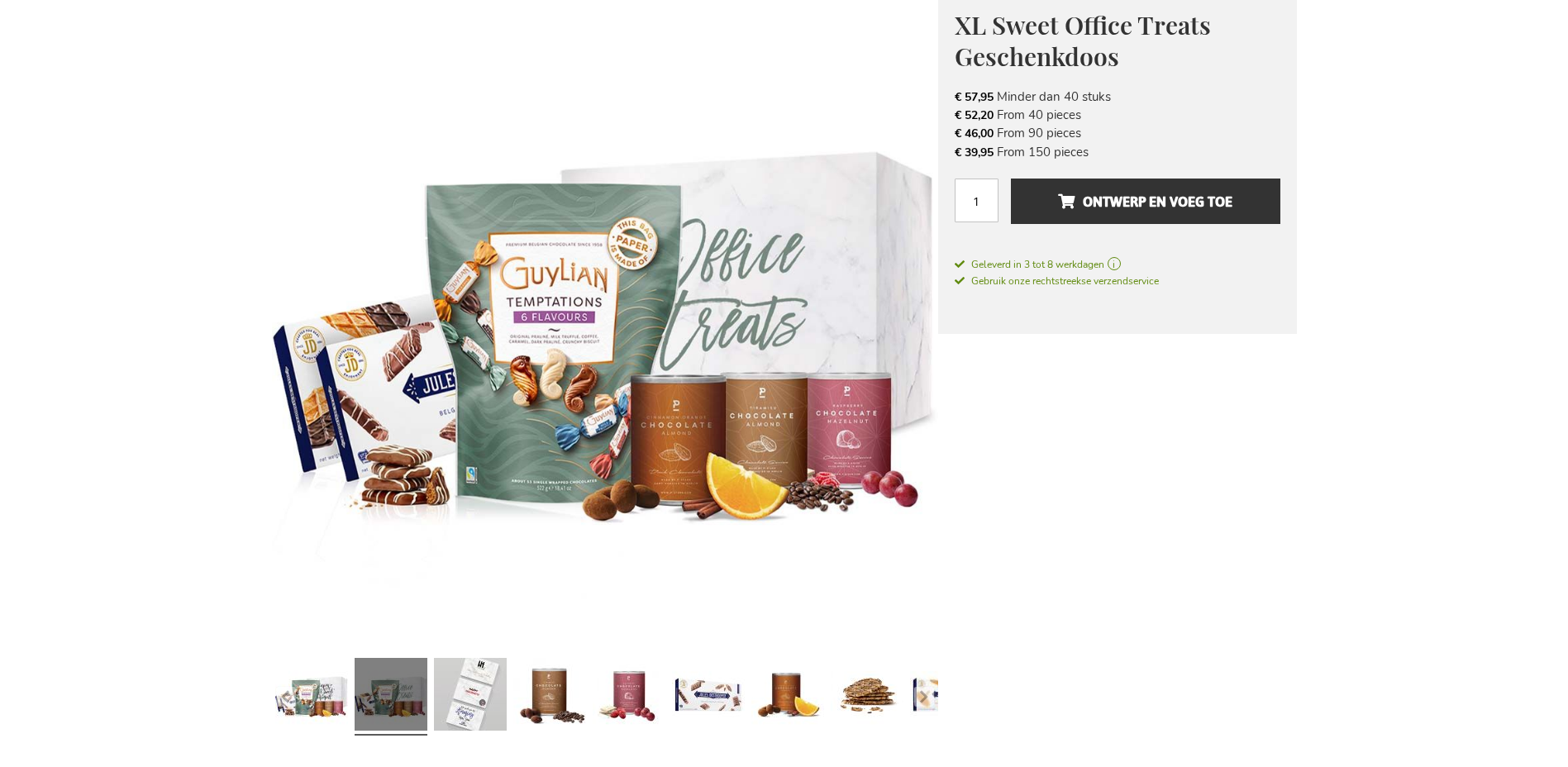
scroll to position [165, 0]
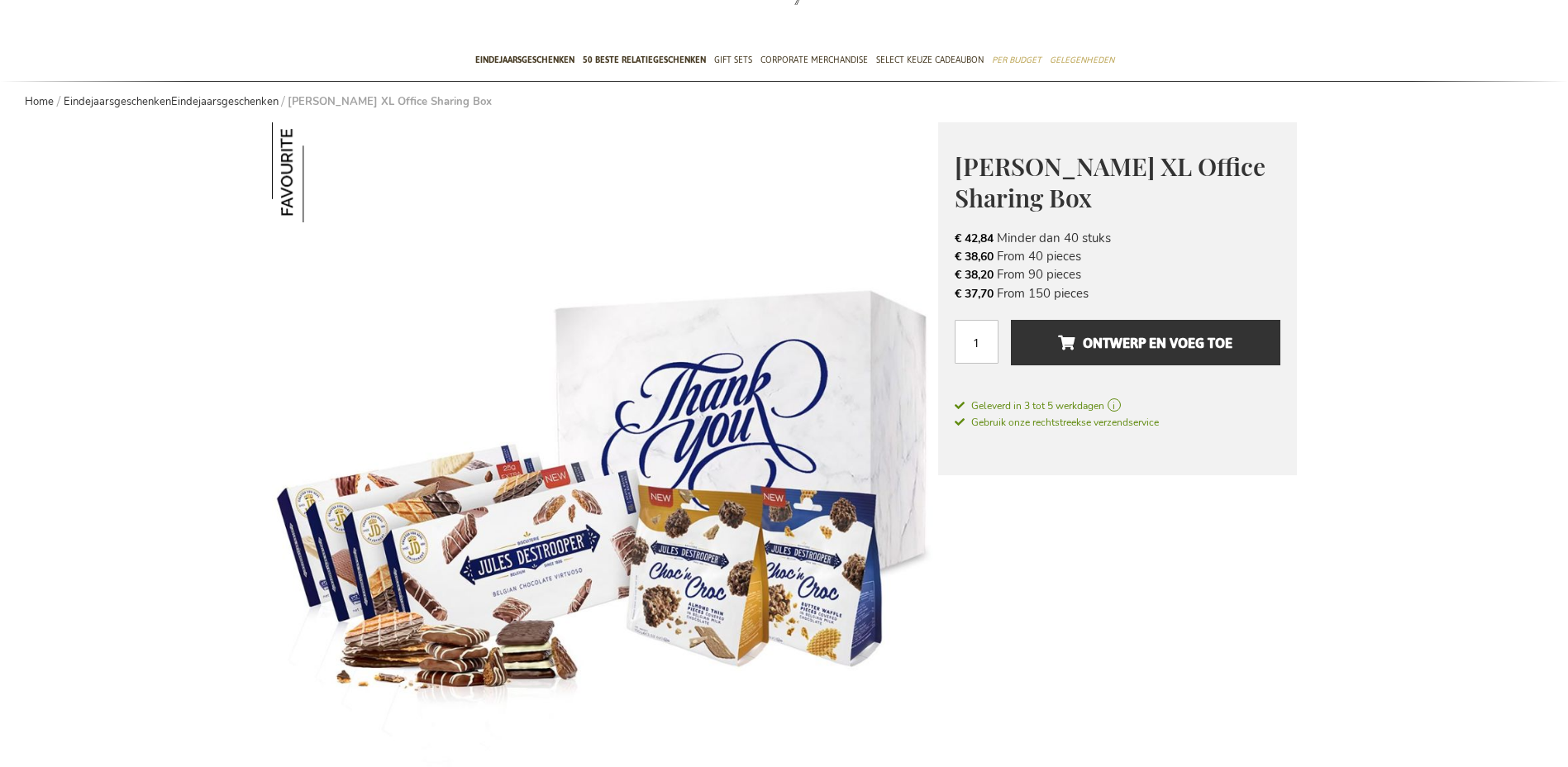
scroll to position [31, 0]
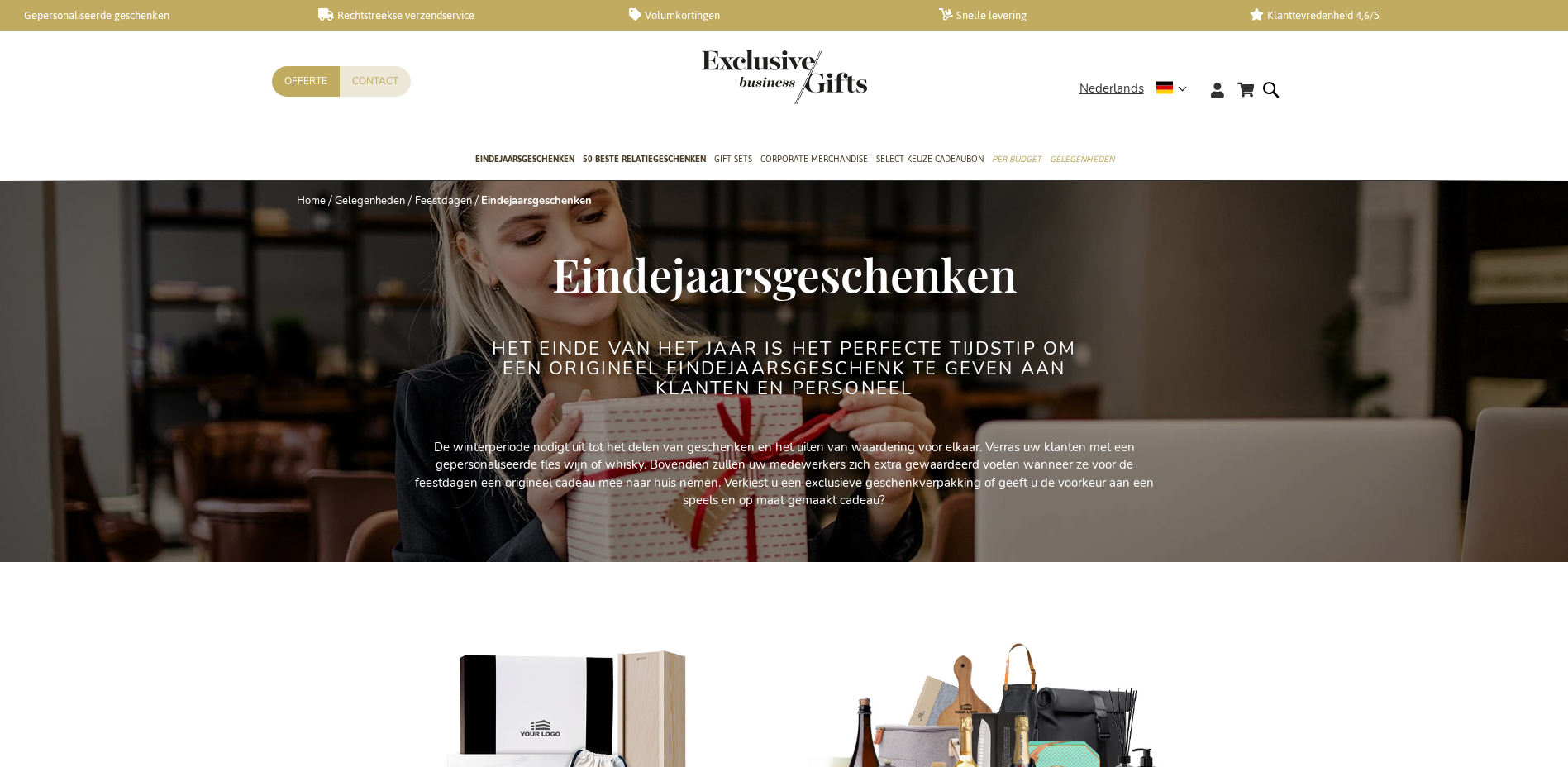
scroll to position [4829, 0]
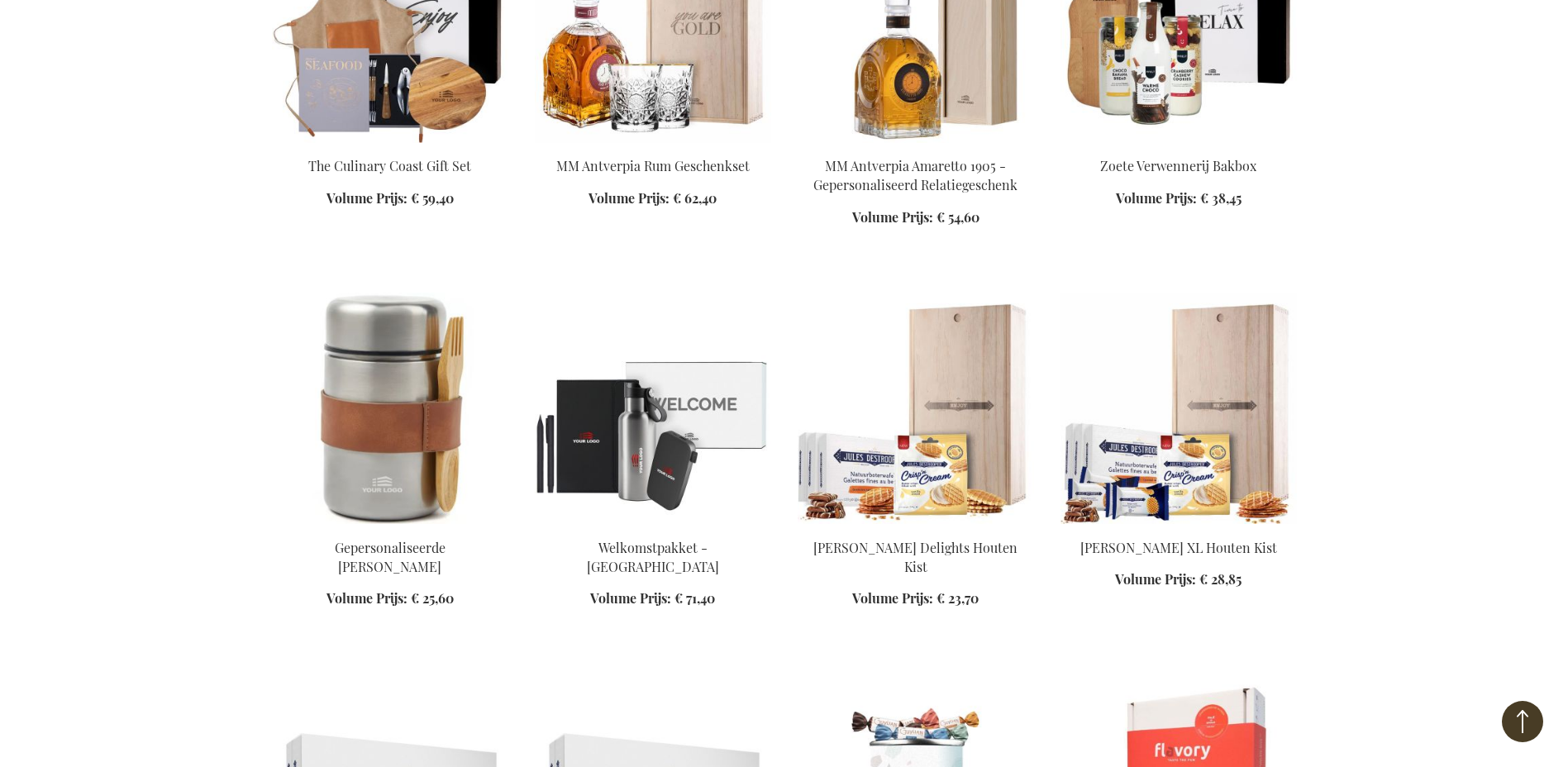
scroll to position [6833, 0]
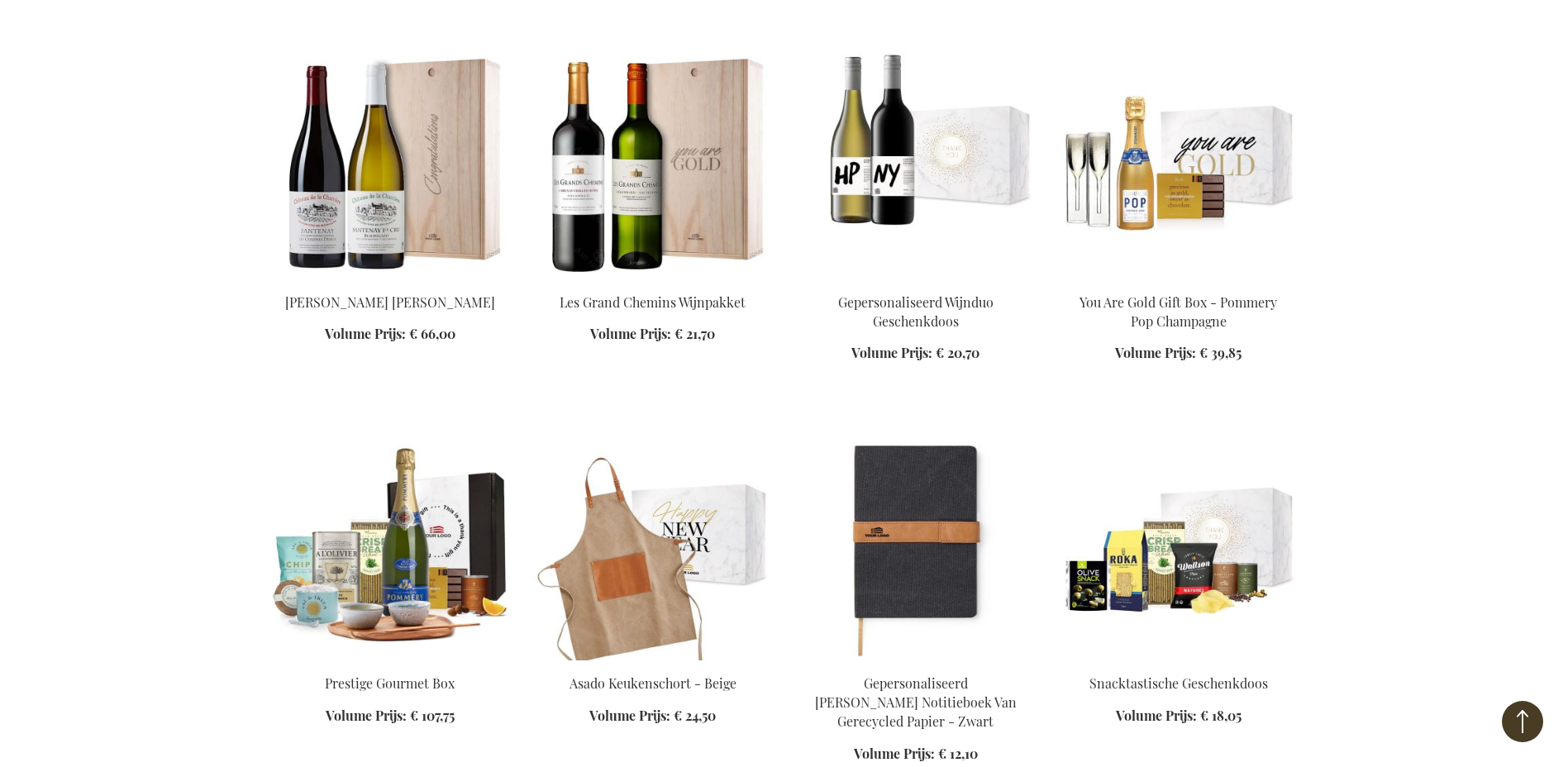
scroll to position [7742, 0]
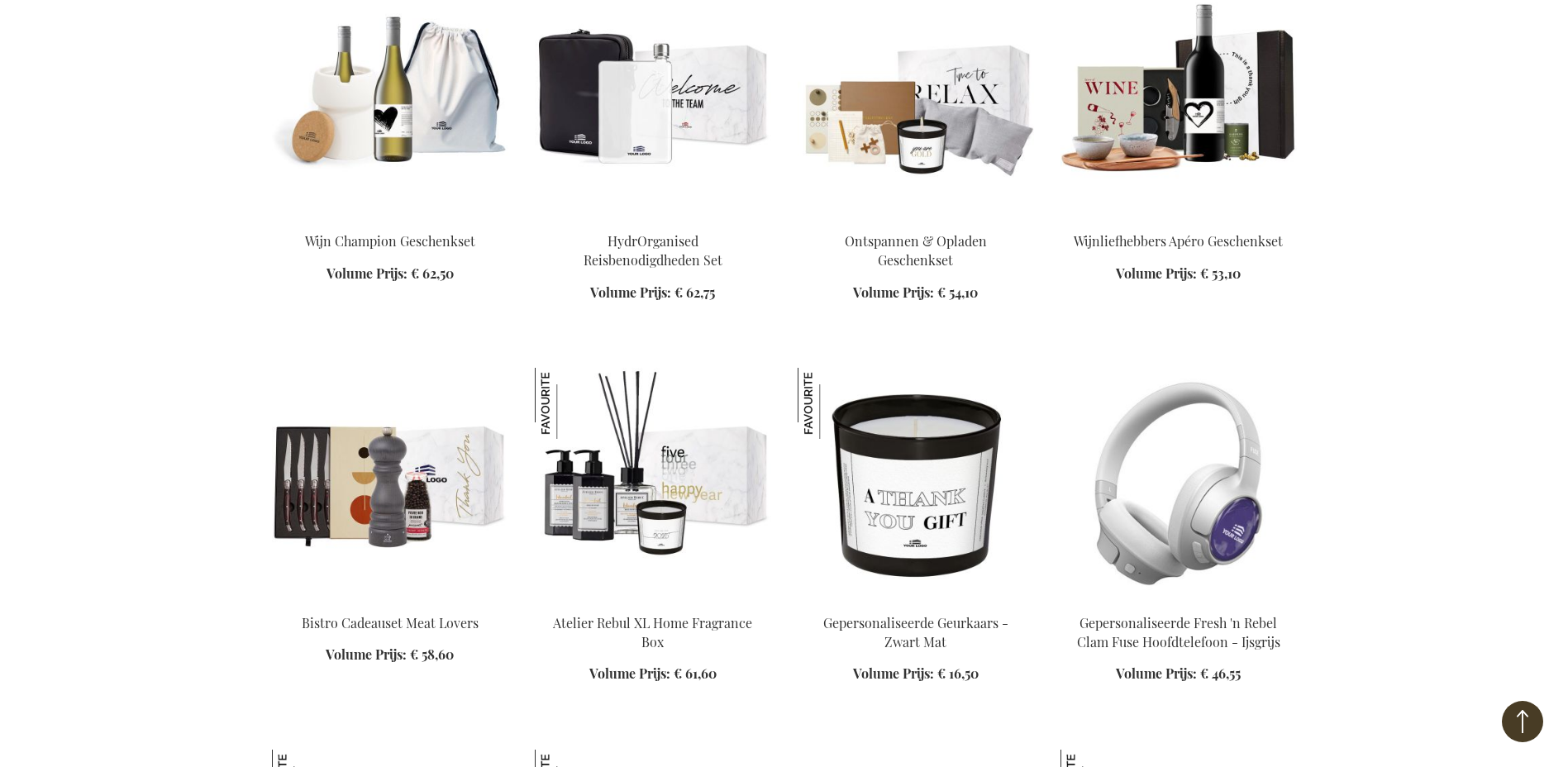
scroll to position [9064, 0]
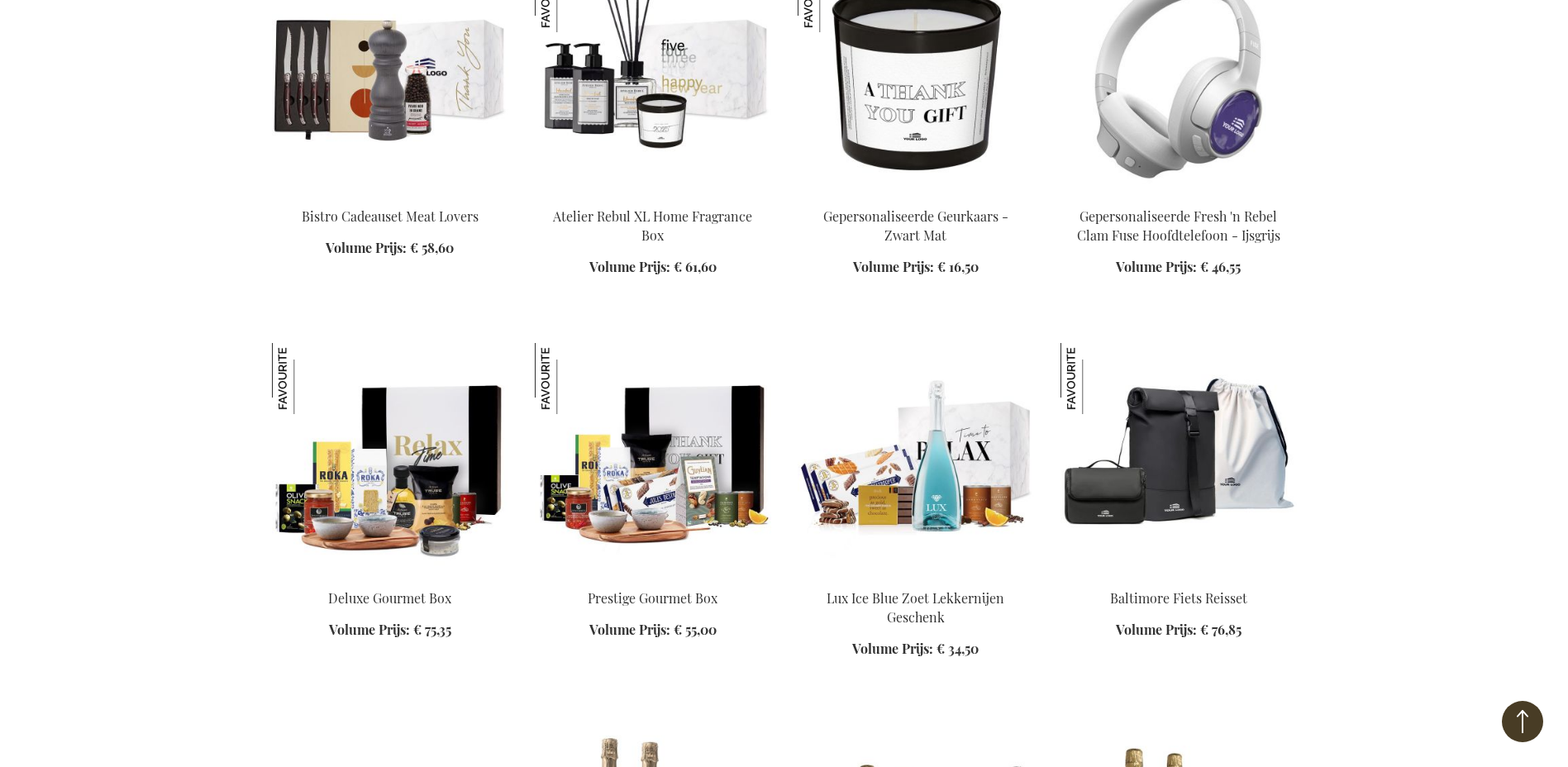
scroll to position [9477, 0]
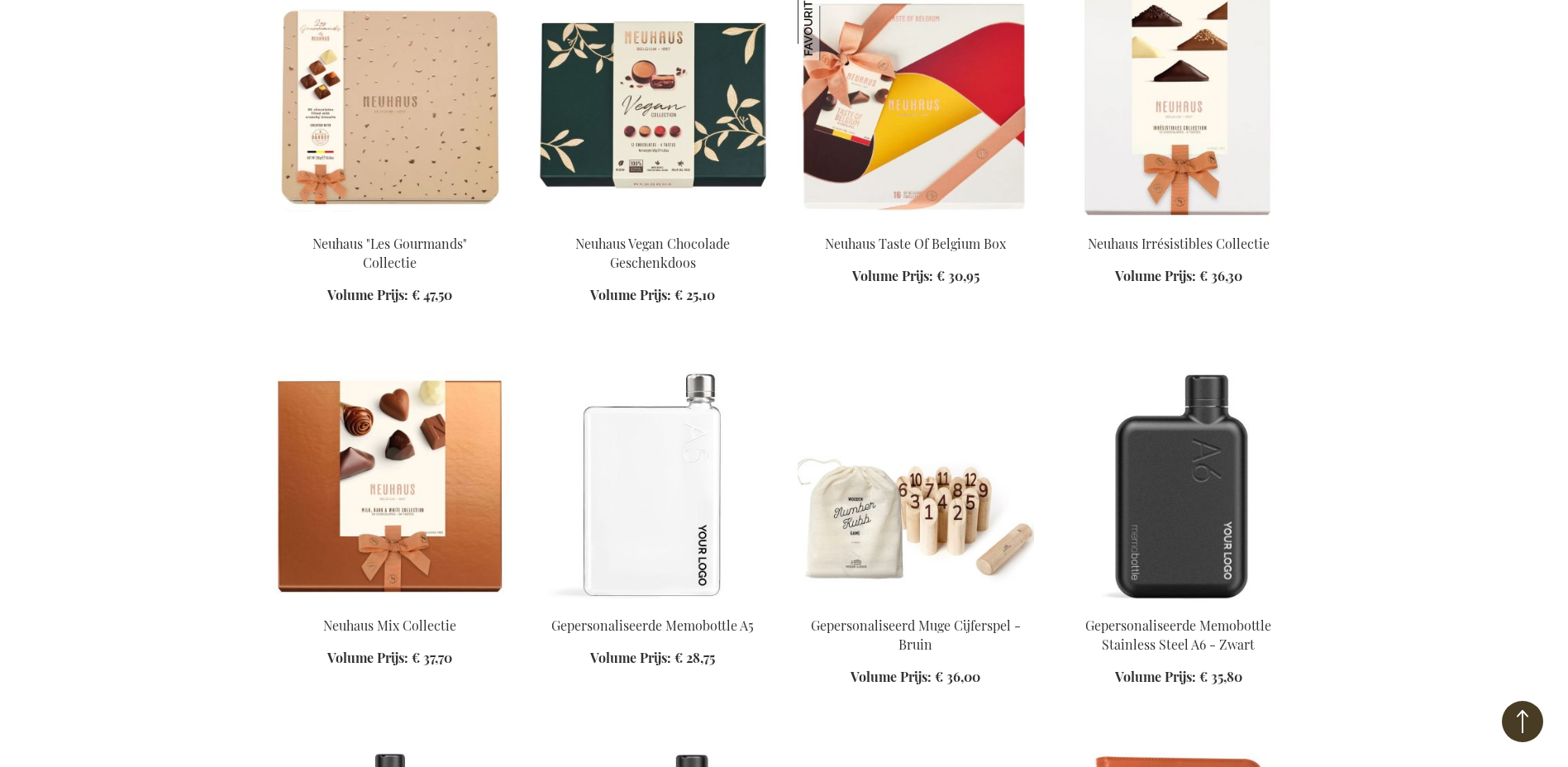
scroll to position [10469, 0]
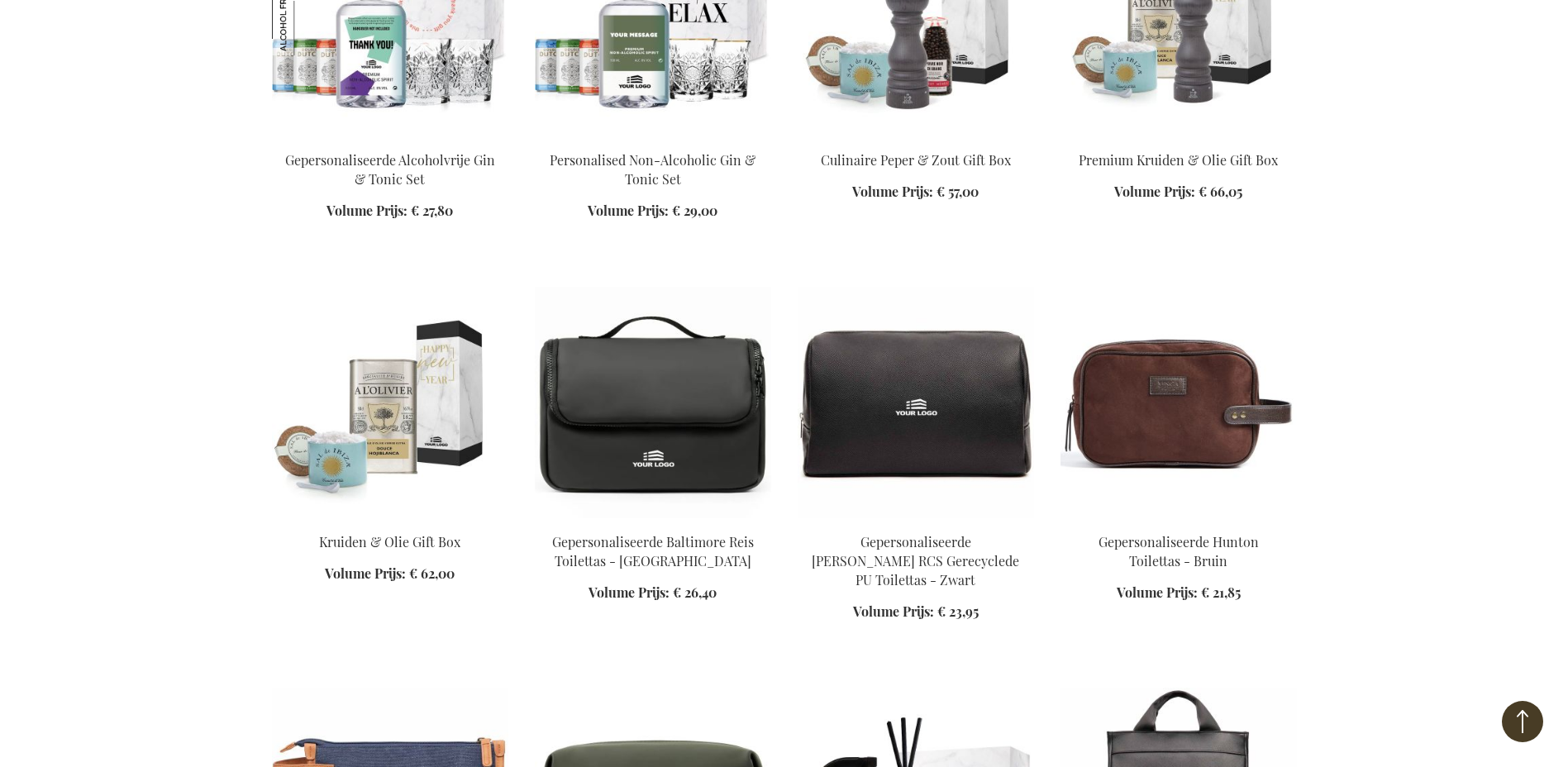
scroll to position [12122, 0]
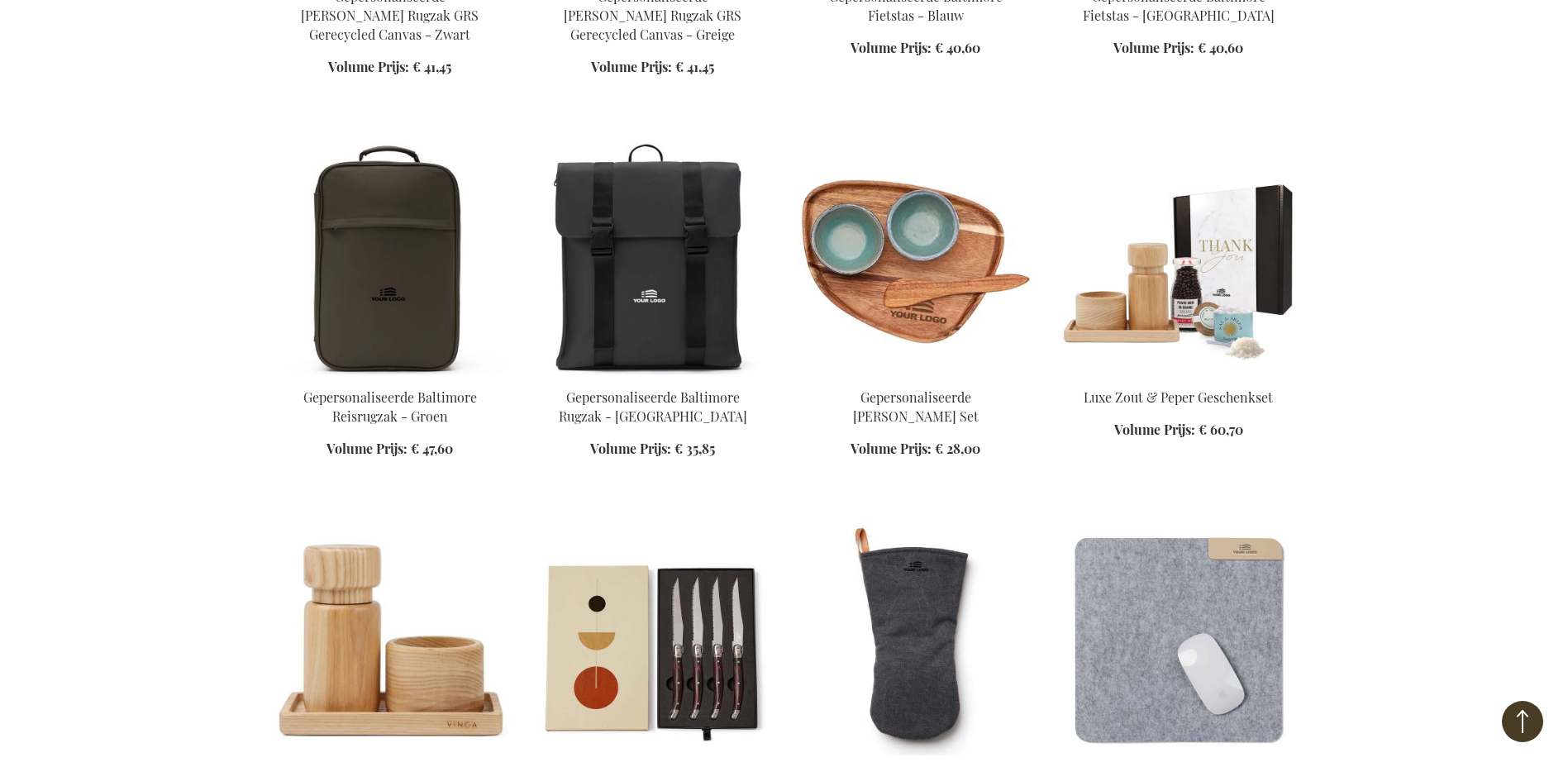
scroll to position [13527, 0]
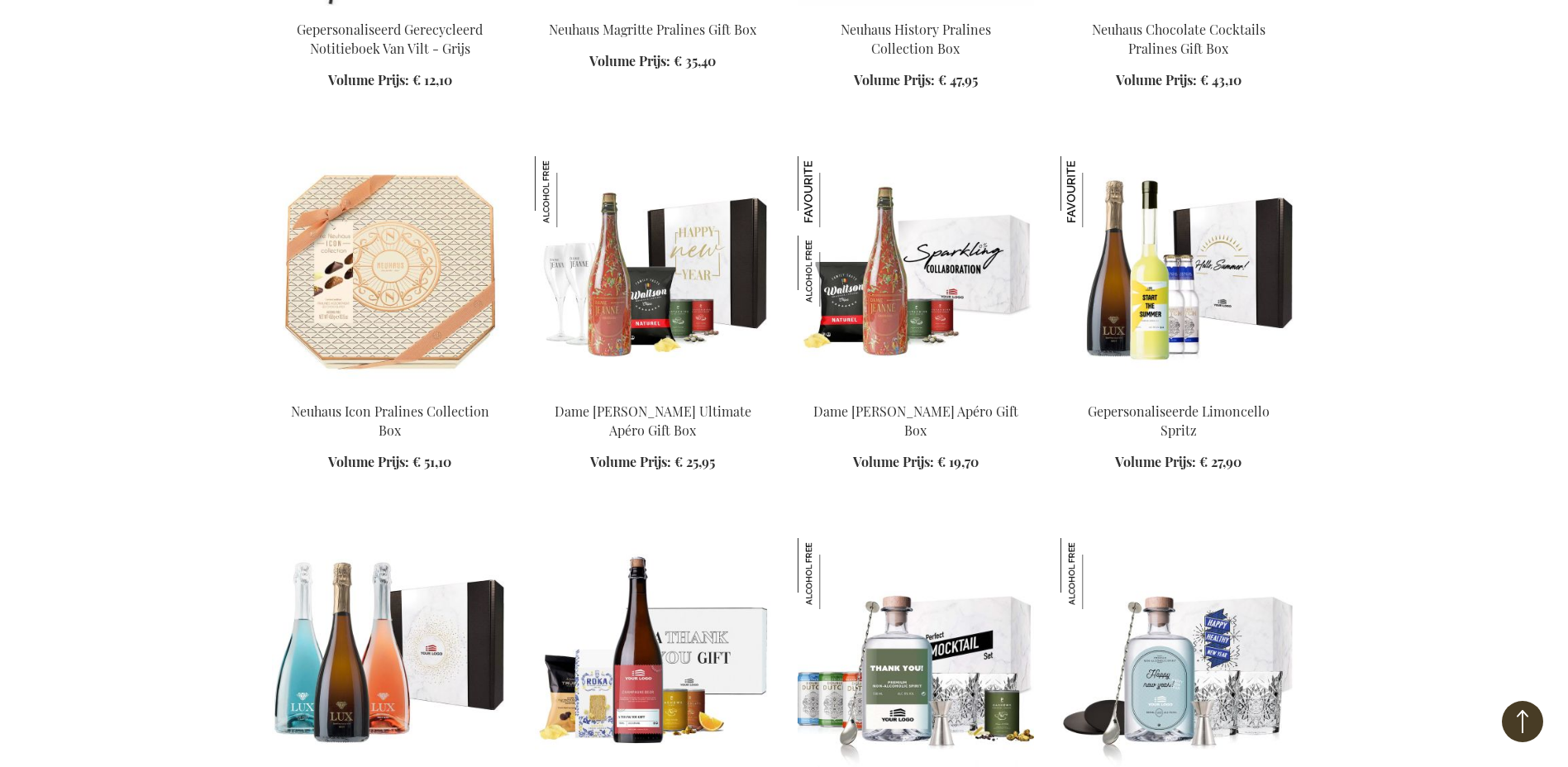
scroll to position [14766, 0]
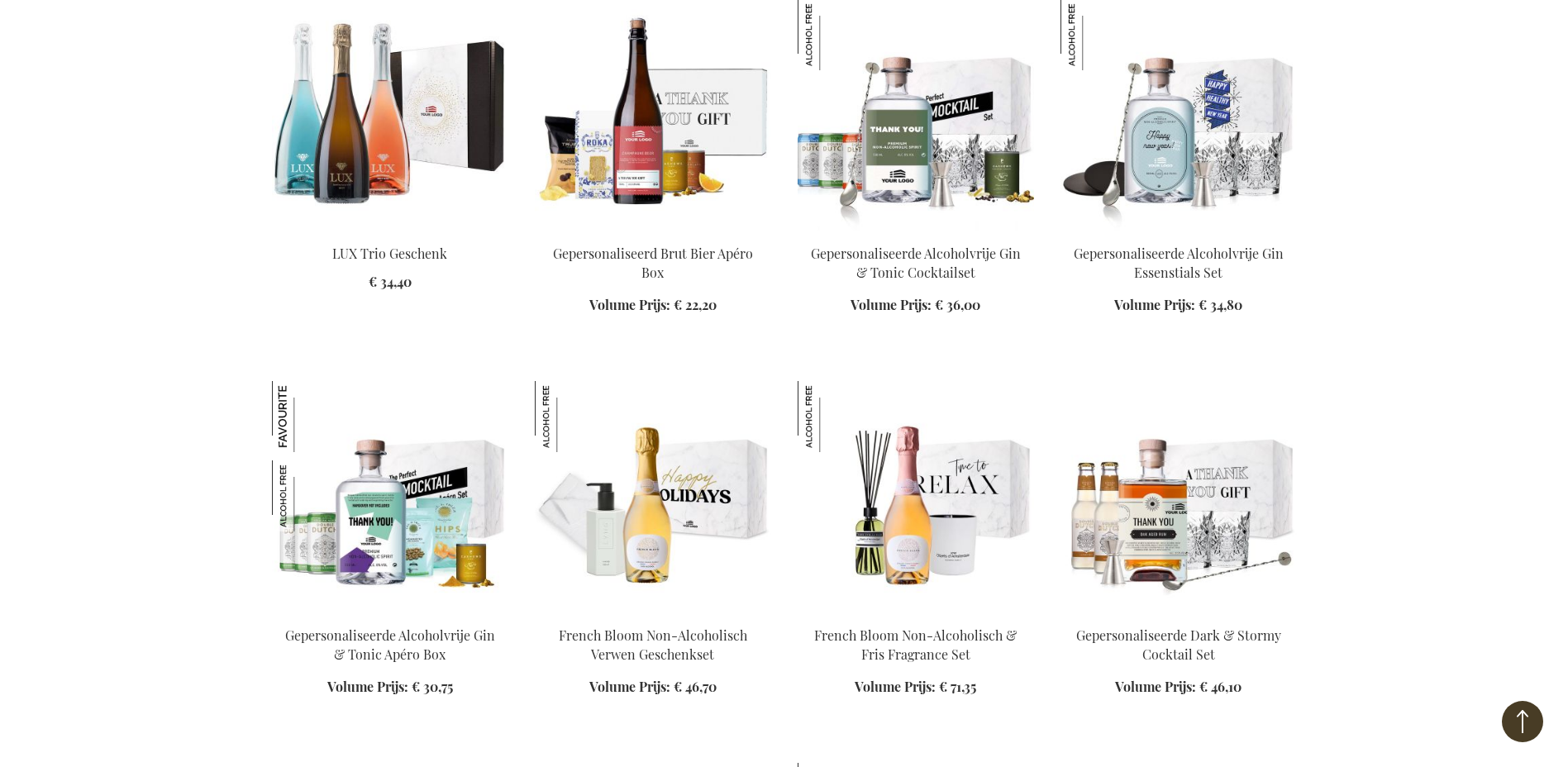
scroll to position [15097, 0]
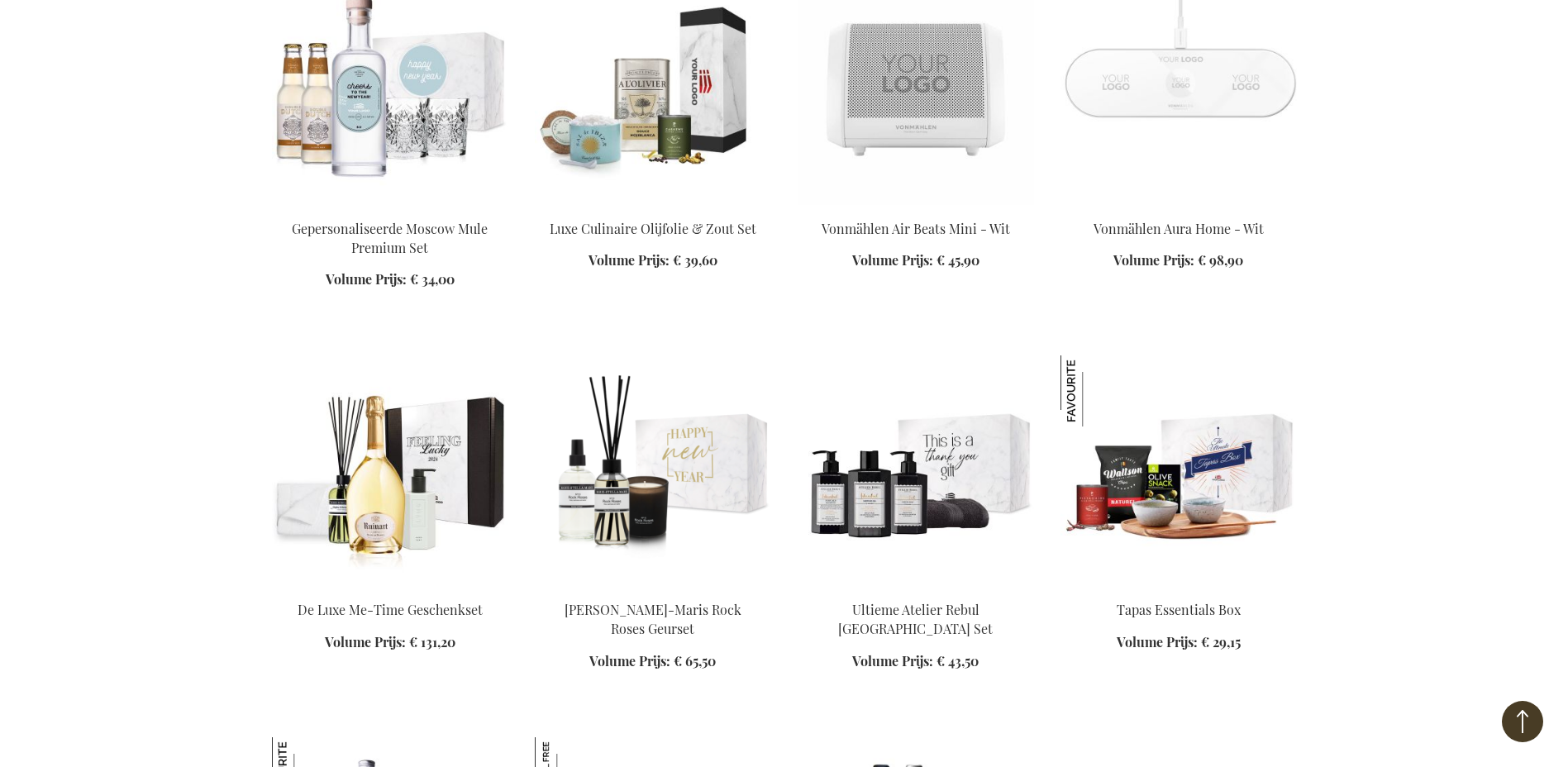
scroll to position [17163, 0]
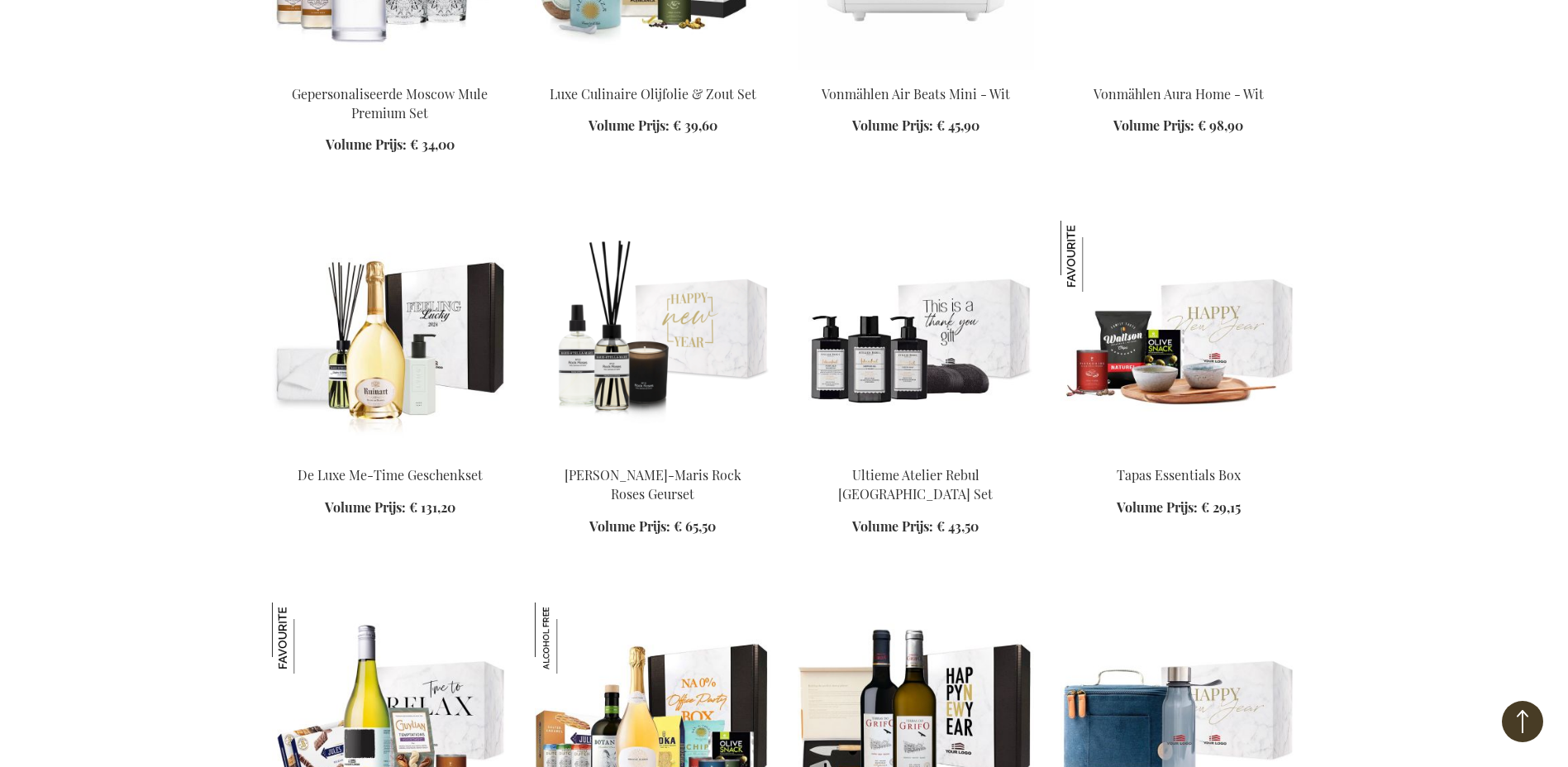
click at [1160, 279] on img at bounding box center [1179, 337] width 237 height 232
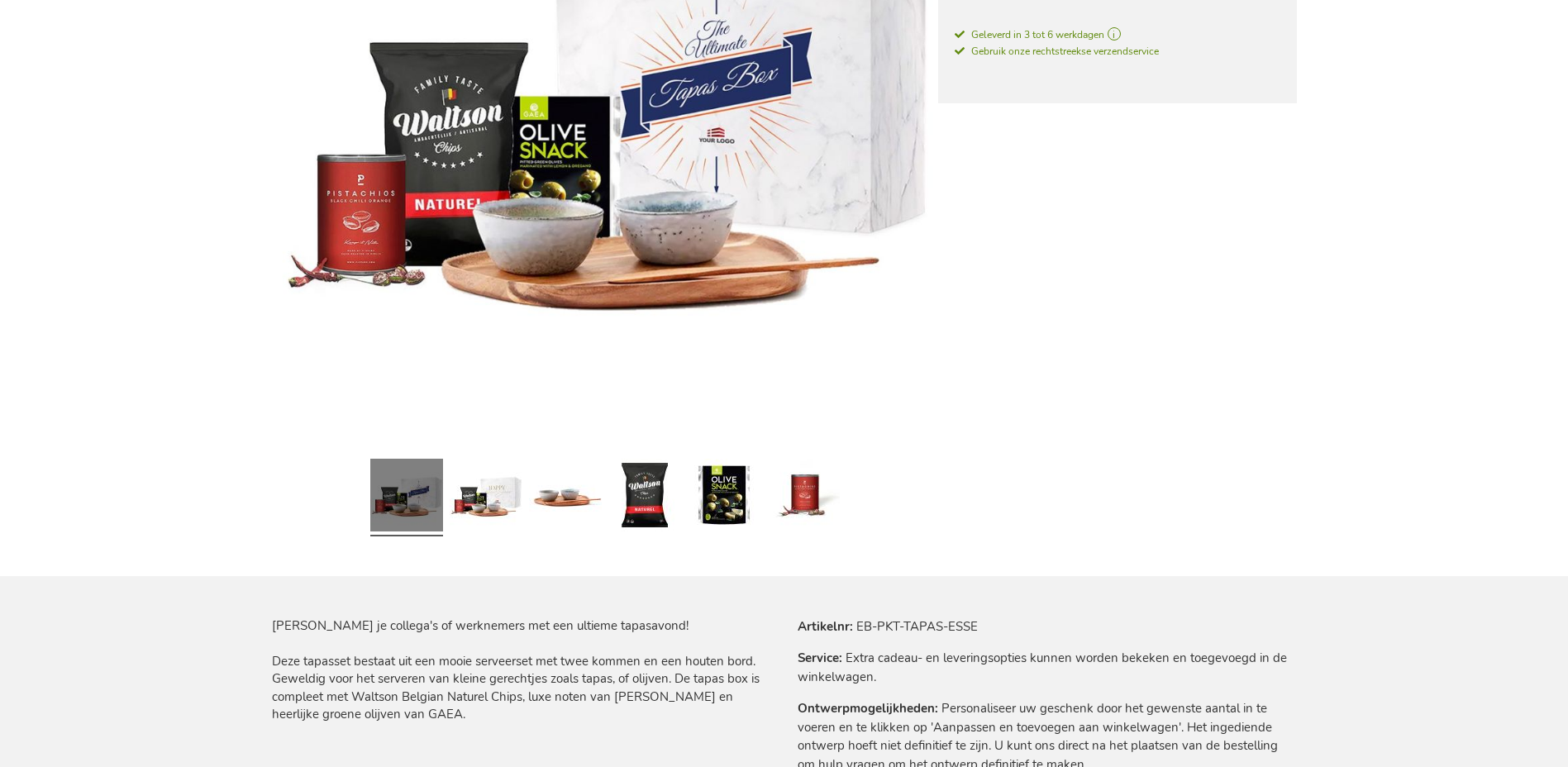
scroll to position [661, 0]
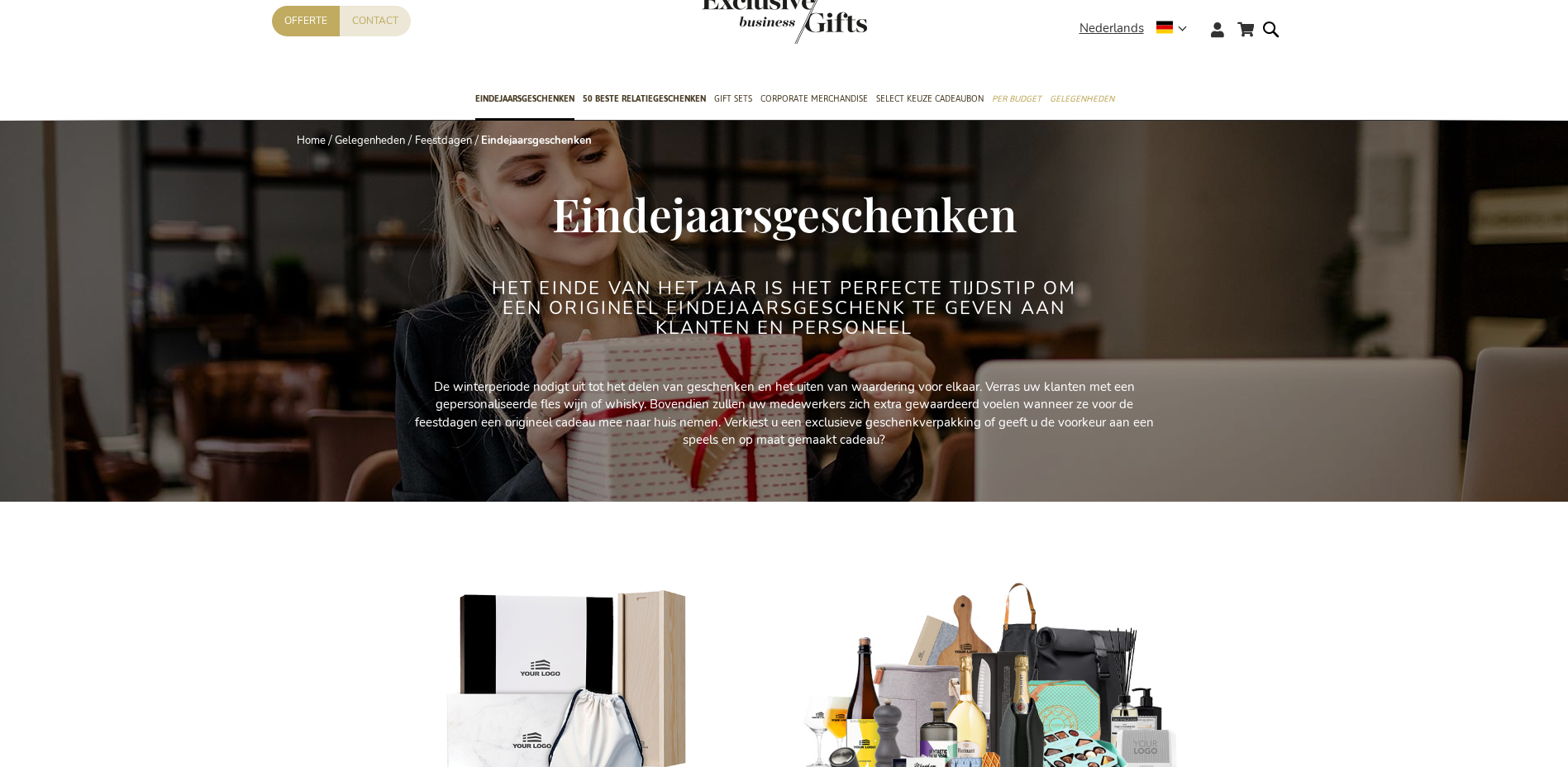
scroll to position [579, 0]
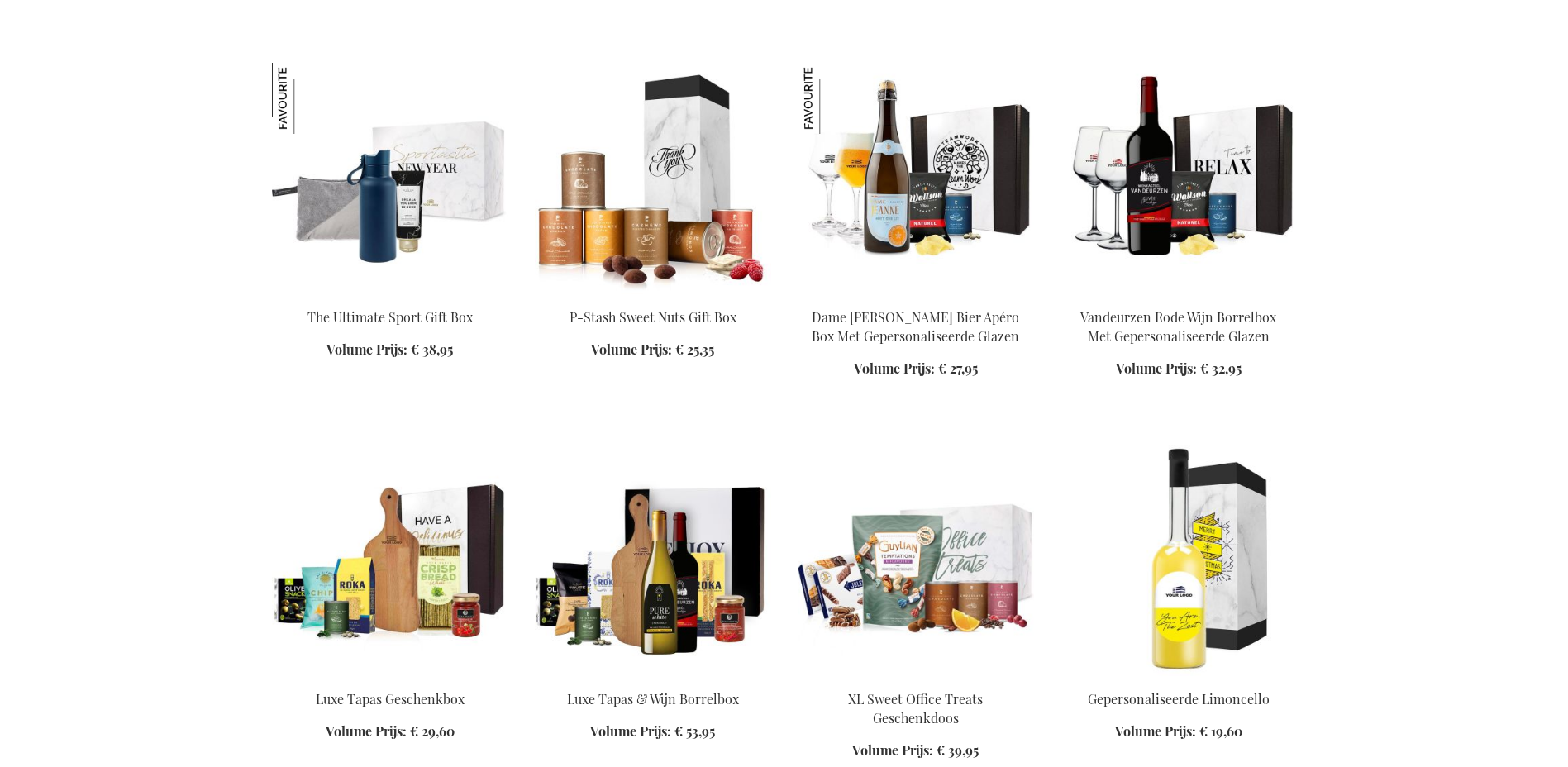
scroll to position [3906, 0]
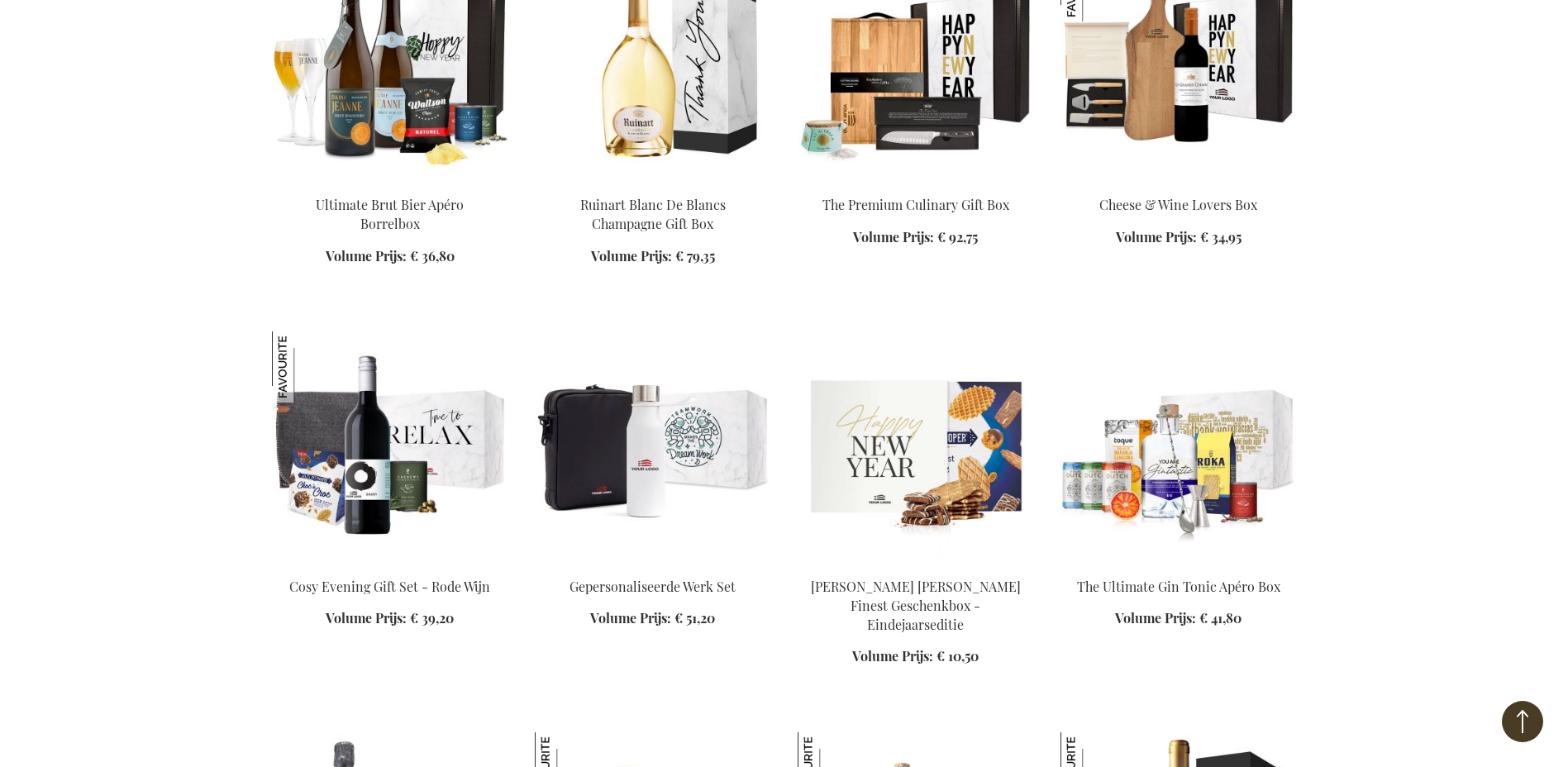
scroll to position [2148, 0]
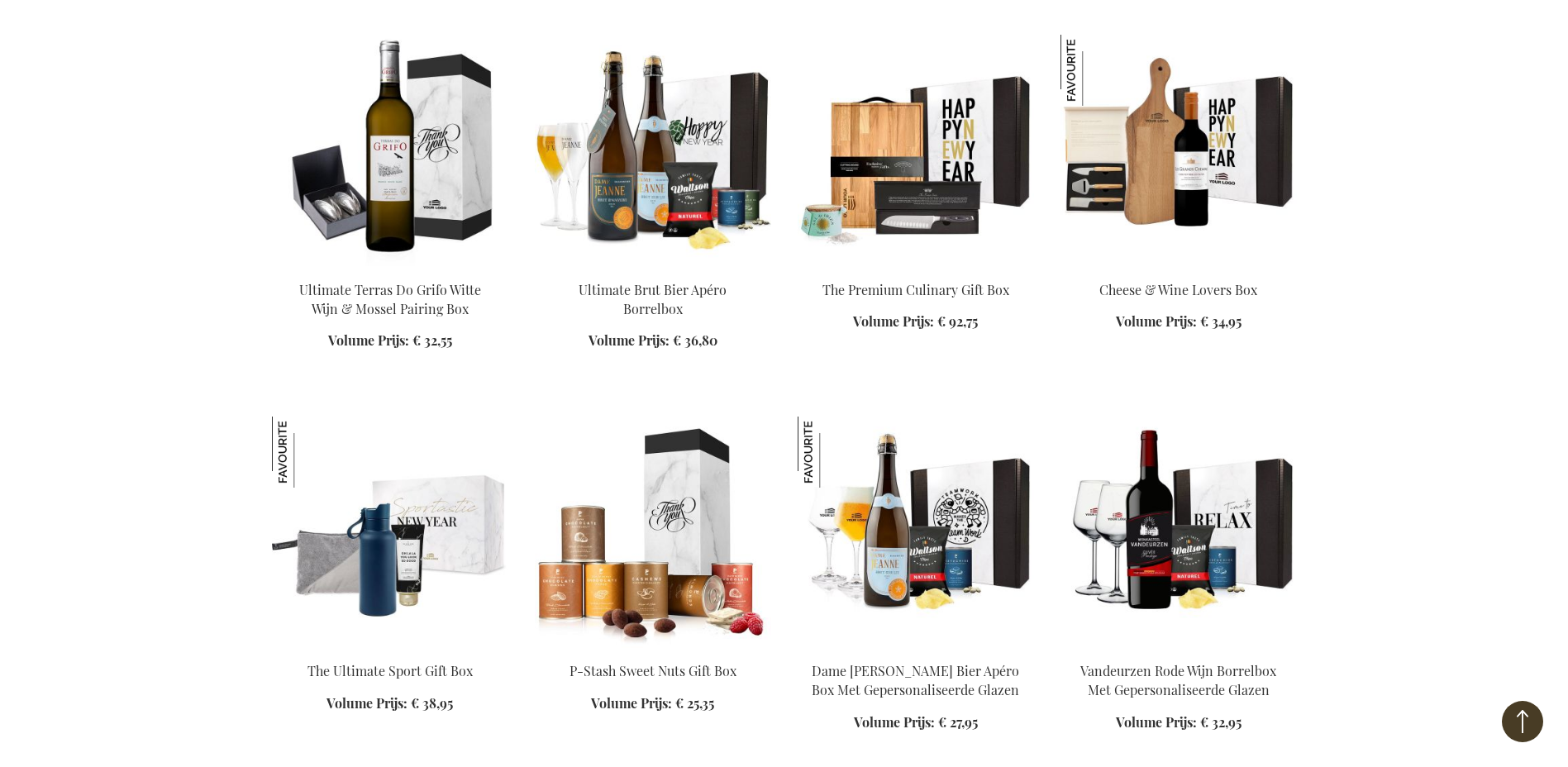
scroll to position [3388, 0]
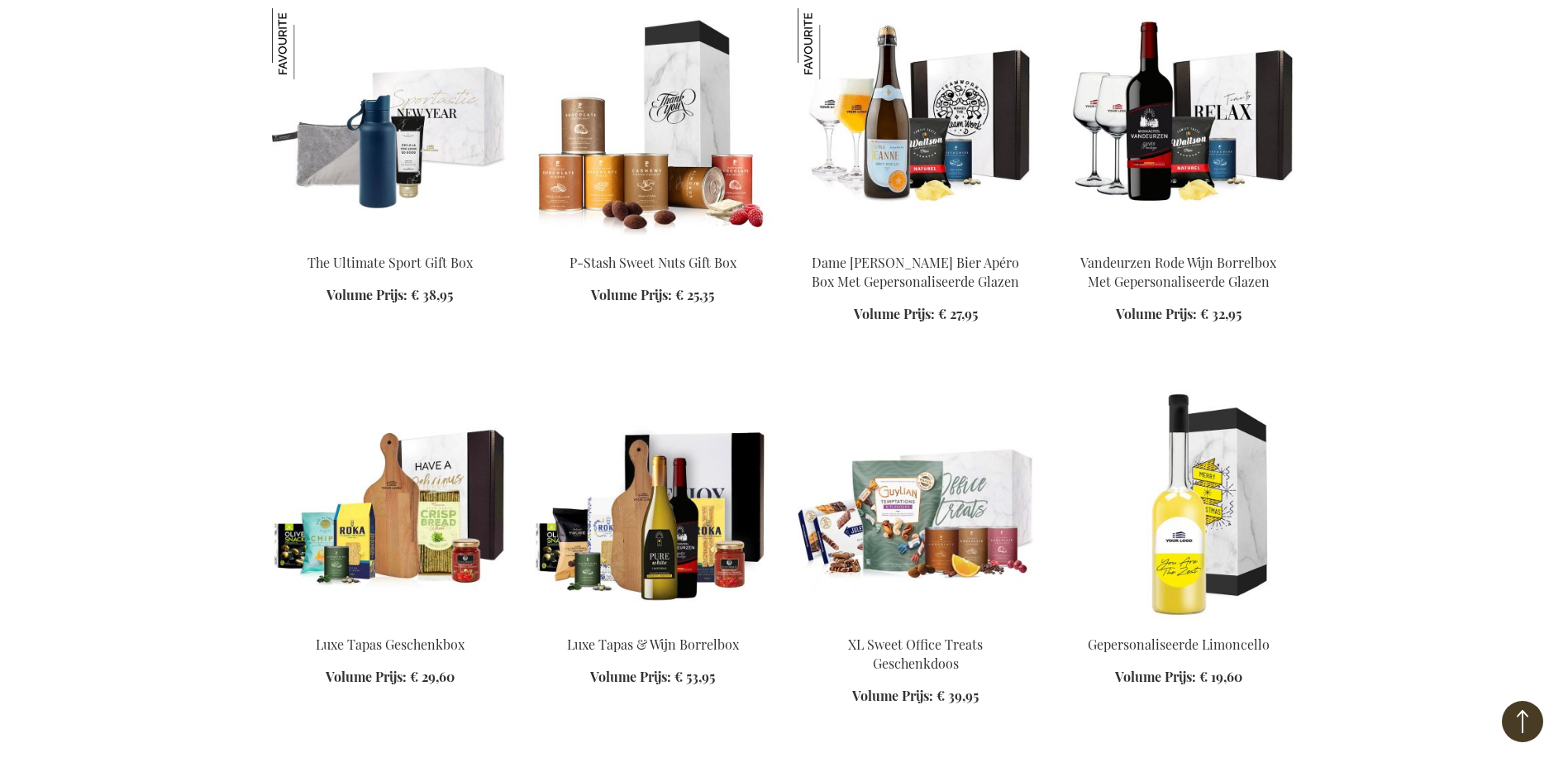
scroll to position [3637, 0]
click at [666, 169] on img at bounding box center [653, 123] width 237 height 232
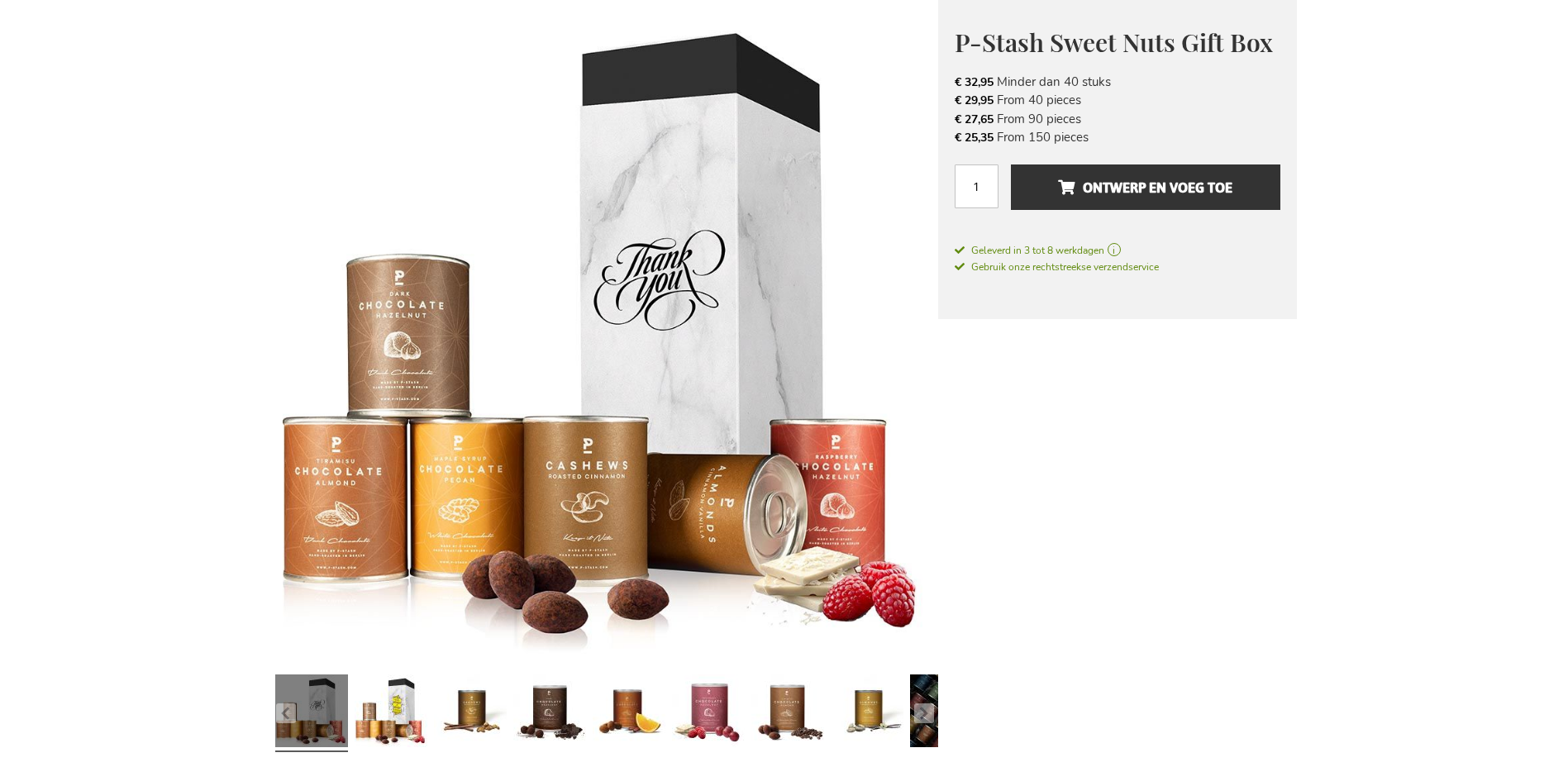
scroll to position [83, 0]
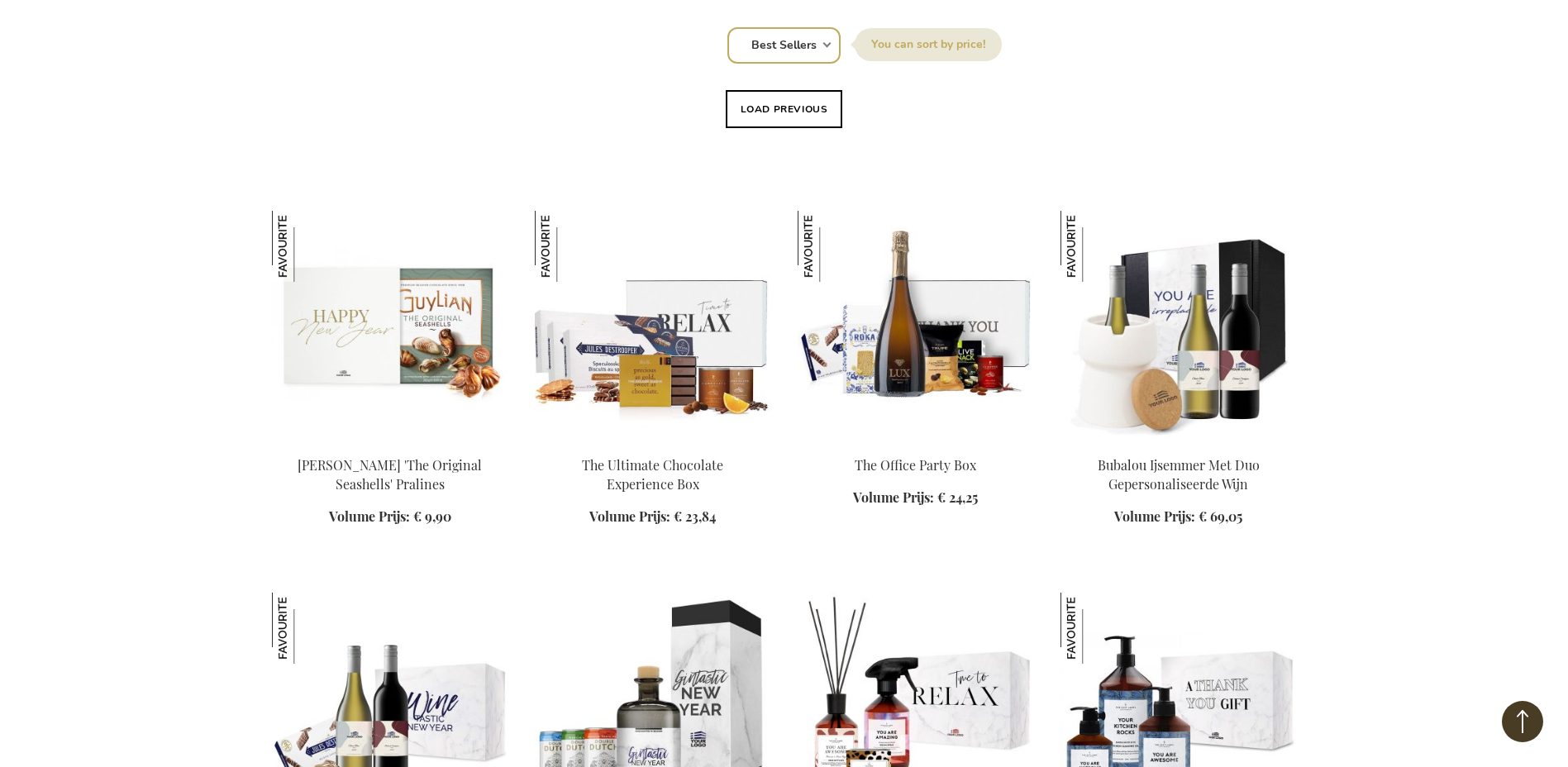
scroll to position [1157, 0]
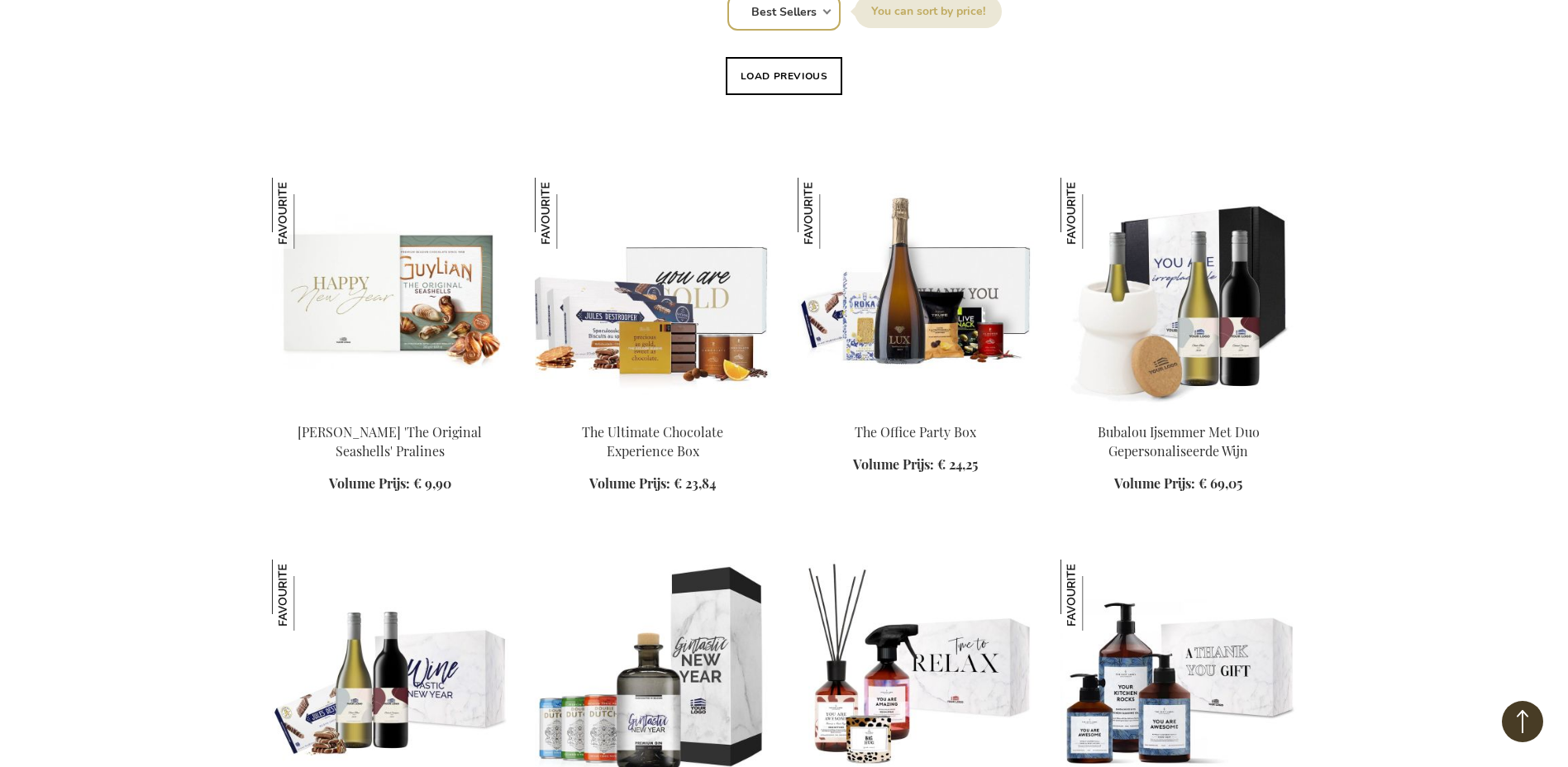
click at [675, 356] on img at bounding box center [653, 293] width 237 height 232
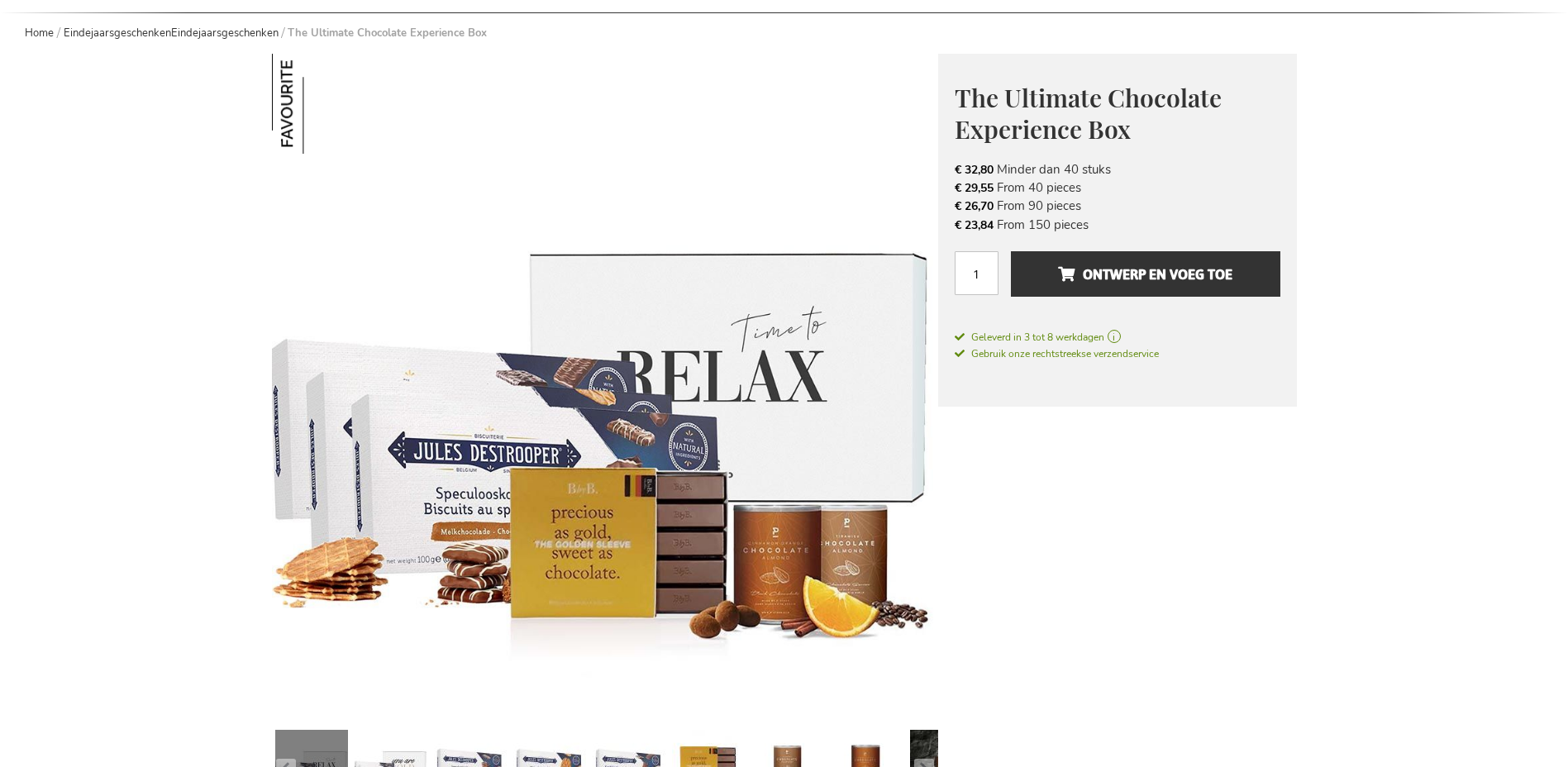
scroll to position [165, 0]
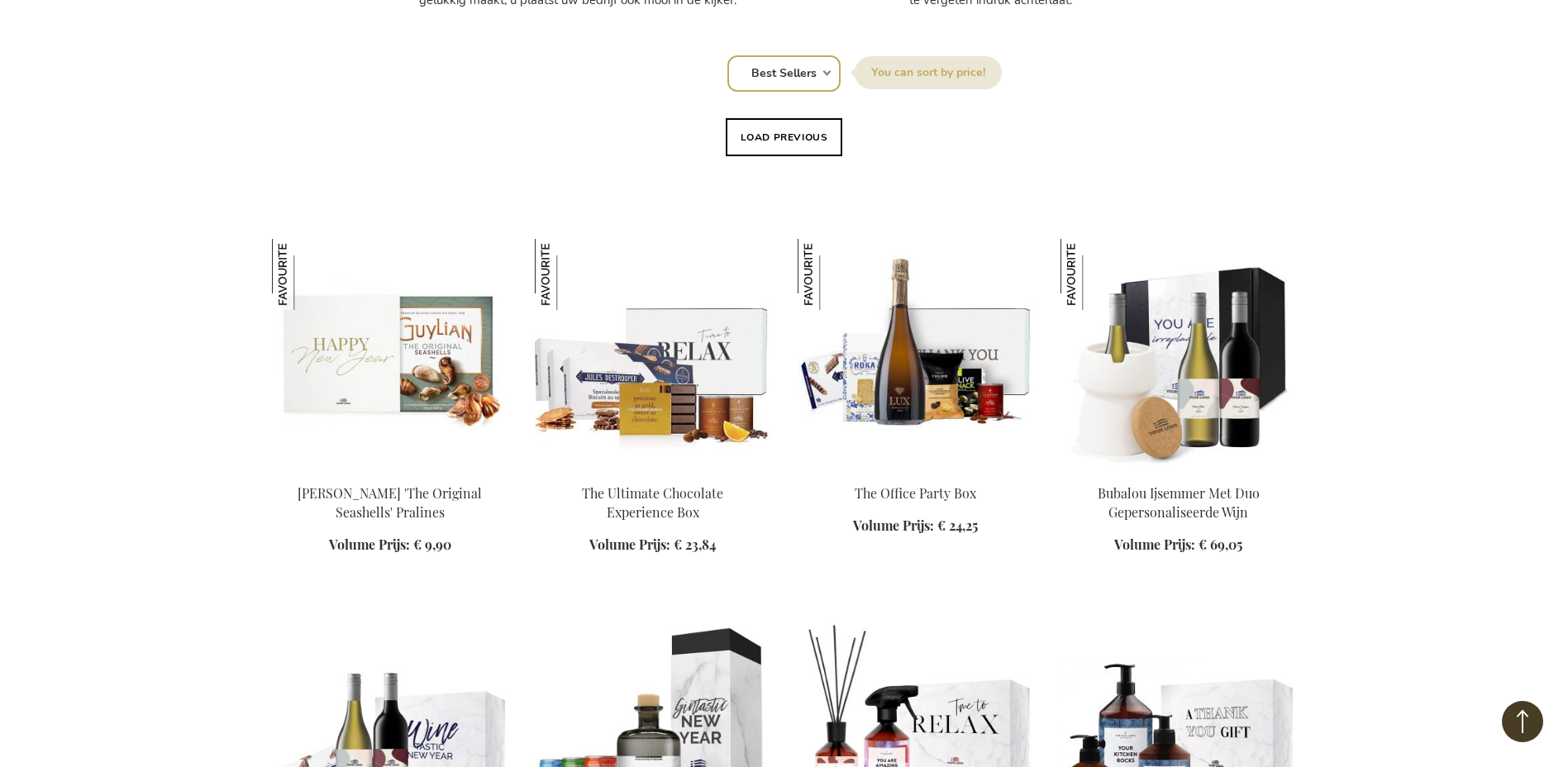
scroll to position [1214, 0]
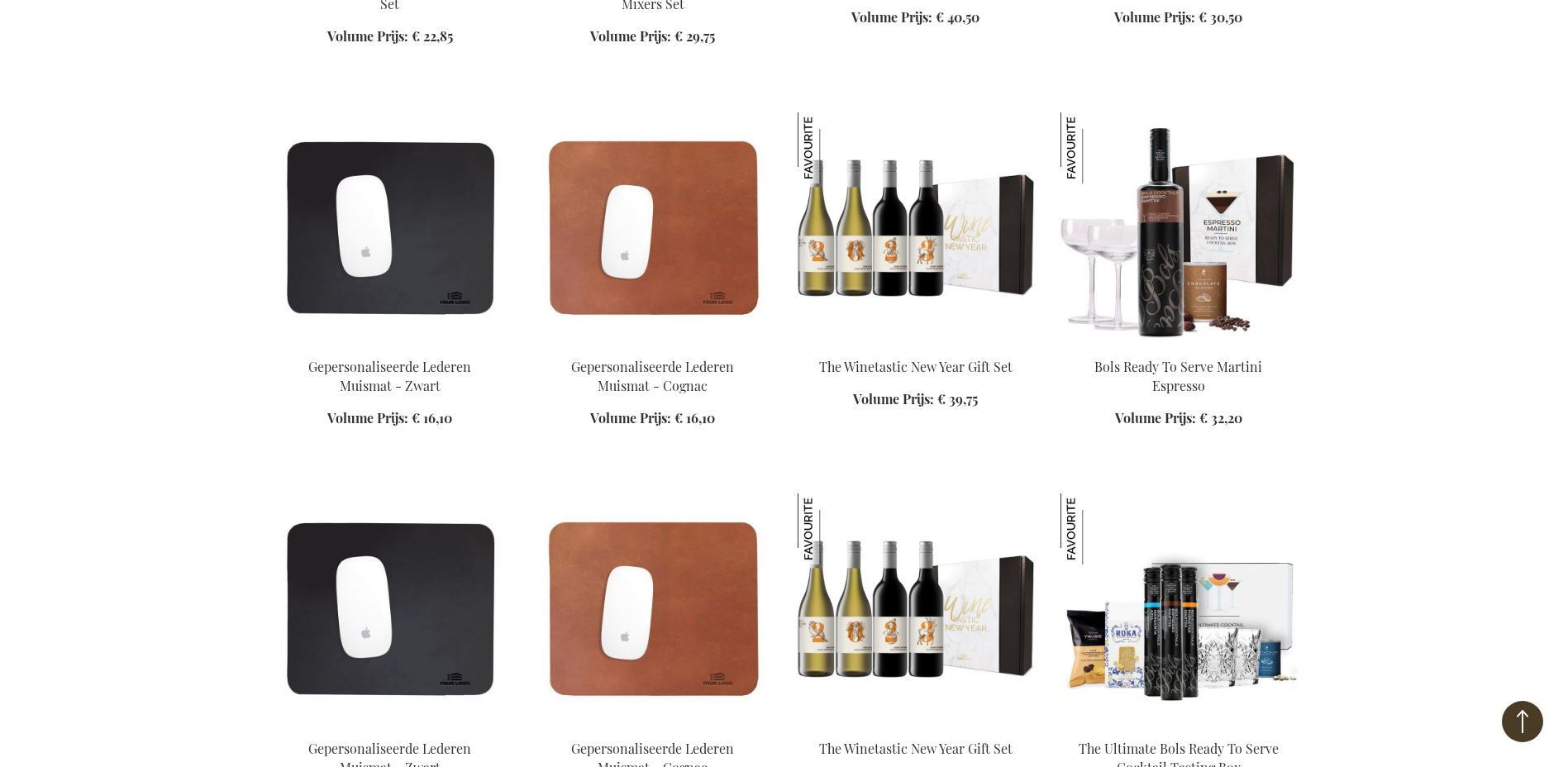
scroll to position [2123, 0]
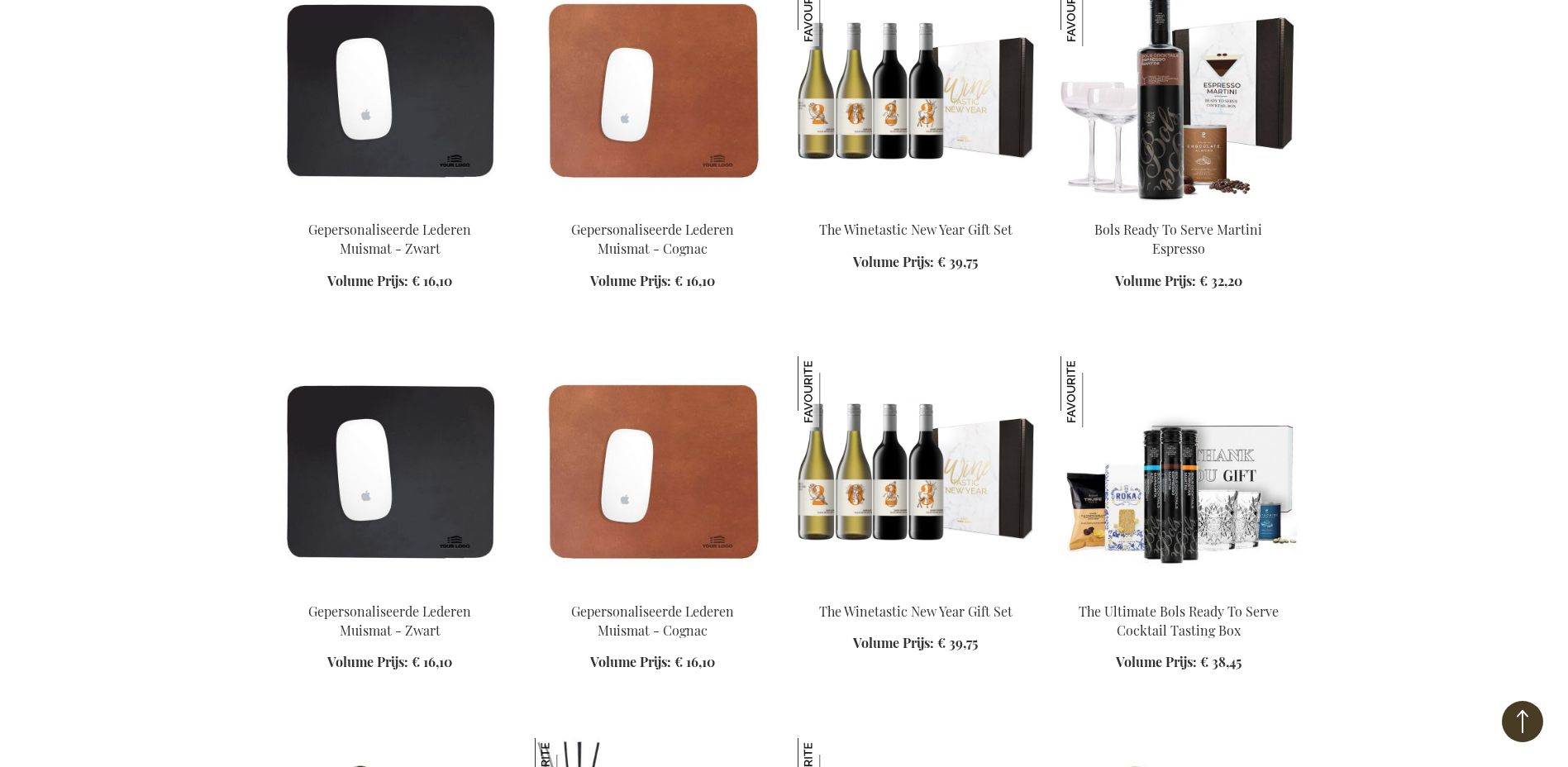
click at [1186, 512] on img at bounding box center [1179, 472] width 237 height 232
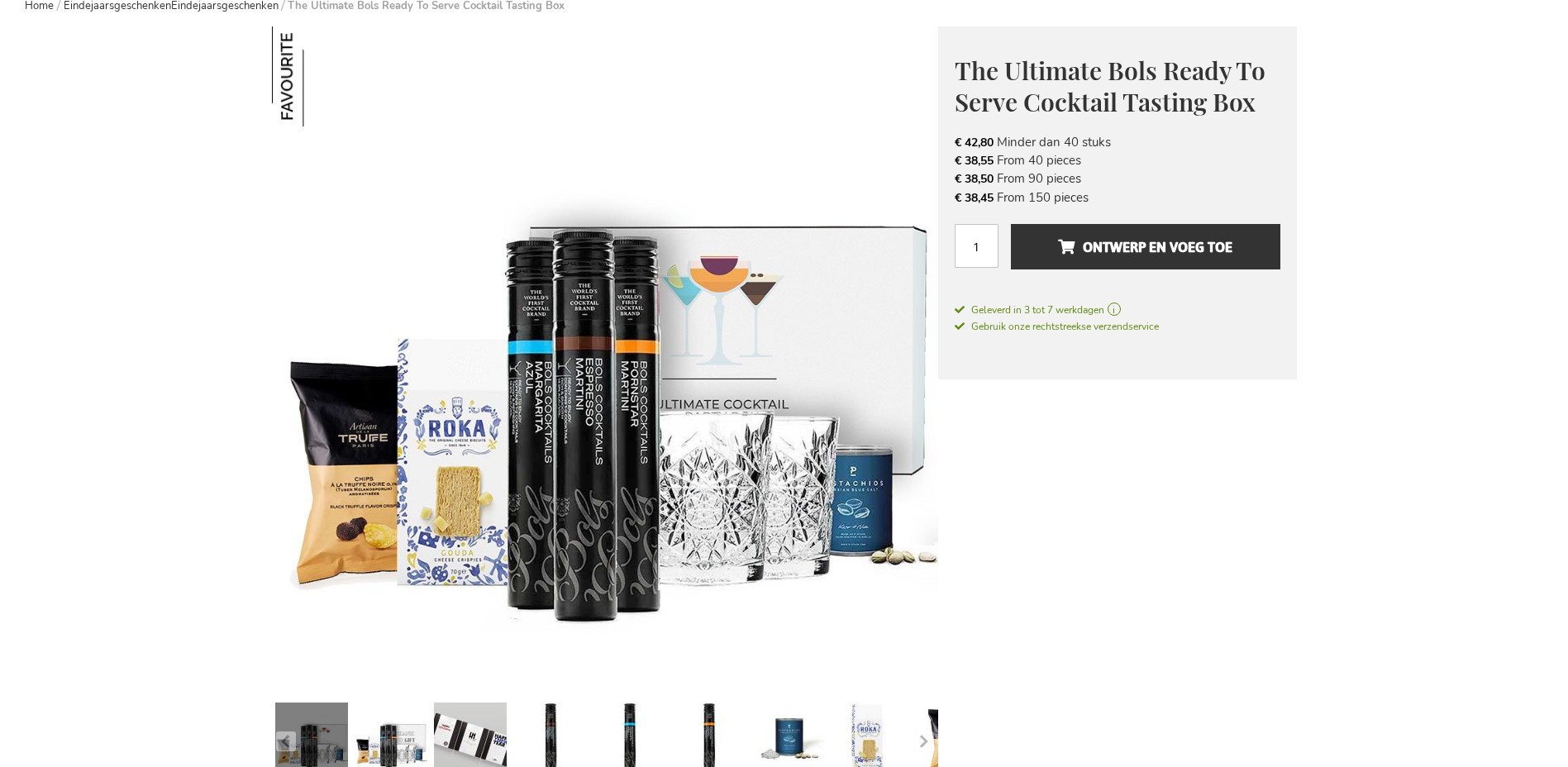
scroll to position [165, 0]
